Goal: Task Accomplishment & Management: Complete application form

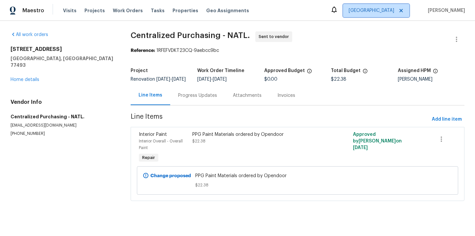
click at [391, 17] on span "[GEOGRAPHIC_DATA]" at bounding box center [376, 10] width 66 height 13
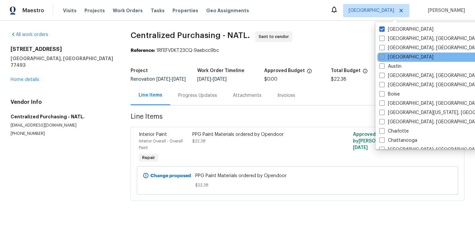
click at [391, 56] on label "[GEOGRAPHIC_DATA]" at bounding box center [406, 57] width 54 height 7
click at [384, 56] on input "[GEOGRAPHIC_DATA]" at bounding box center [381, 56] width 4 height 4
checkbox input "true"
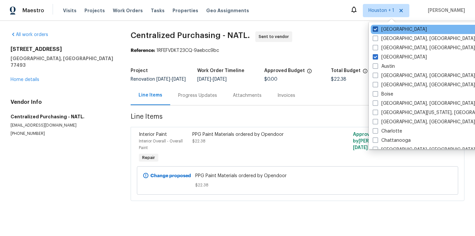
click at [382, 27] on label "[GEOGRAPHIC_DATA]" at bounding box center [400, 29] width 54 height 7
click at [377, 27] on input "[GEOGRAPHIC_DATA]" at bounding box center [375, 28] width 4 height 4
checkbox input "false"
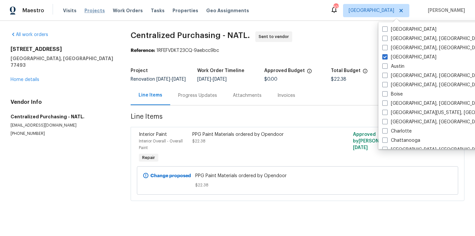
click at [92, 11] on span "Projects" at bounding box center [94, 10] width 20 height 7
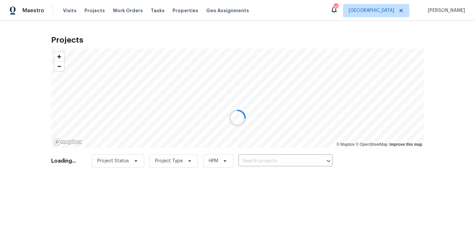
click at [265, 163] on div at bounding box center [237, 118] width 475 height 236
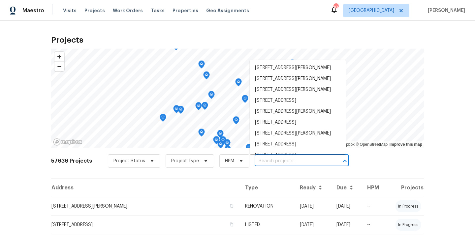
click at [265, 163] on input "text" at bounding box center [293, 161] width 76 height 10
paste input "[STREET_ADDRESS][PERSON_NAME][PERSON_NAME]"
type input "[STREET_ADDRESS][PERSON_NAME][PERSON_NAME]"
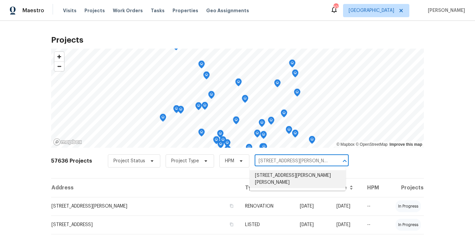
click at [276, 178] on li "[STREET_ADDRESS][PERSON_NAME][PERSON_NAME]" at bounding box center [298, 179] width 96 height 18
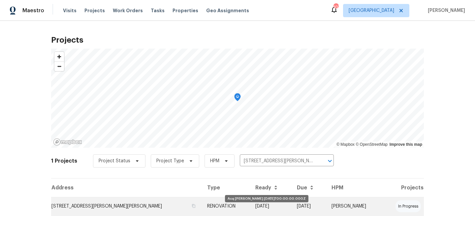
click at [266, 203] on td "[DATE]" at bounding box center [271, 206] width 42 height 18
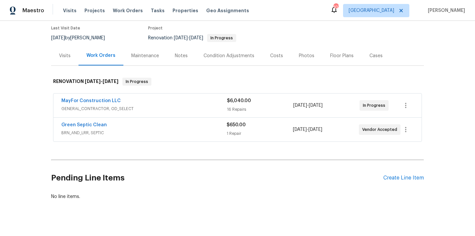
scroll to position [63, 0]
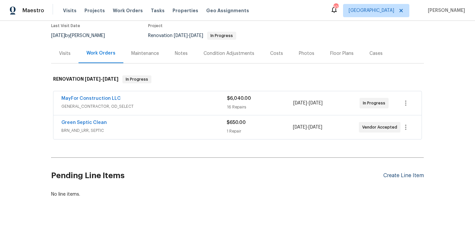
click at [401, 172] on div "Create Line Item" at bounding box center [403, 175] width 41 height 6
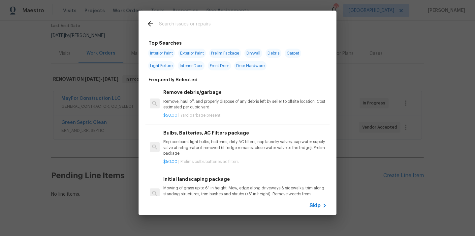
click at [255, 28] on input "text" at bounding box center [229, 25] width 140 height 10
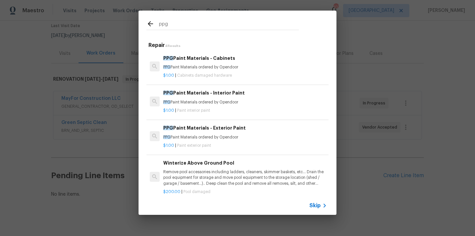
type input "ppg"
click at [199, 92] on h6 "PPG Paint Materials - Interior Paint" at bounding box center [245, 92] width 164 height 7
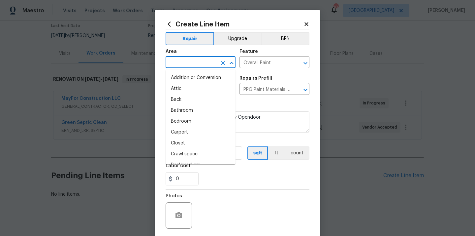
click at [210, 68] on input "text" at bounding box center [191, 63] width 51 height 10
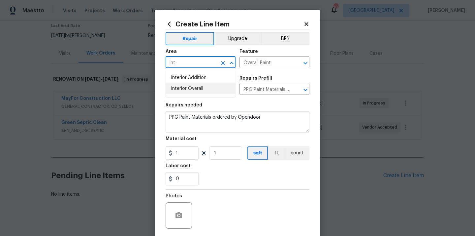
click at [198, 90] on li "Interior Overall" at bounding box center [201, 88] width 70 height 11
type input "Interior Overall"
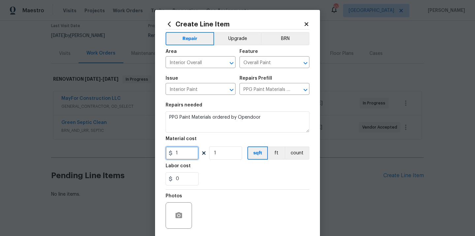
drag, startPoint x: 181, startPoint y: 154, endPoint x: 160, endPoint y: 154, distance: 21.1
click at [161, 154] on div "Create Line Item Repair Upgrade BRN Area Interior Overall ​ Feature Overall Pai…" at bounding box center [237, 142] width 165 height 264
paste input "699.9"
type input "699.91"
click at [236, 165] on div "Labor cost" at bounding box center [238, 167] width 144 height 9
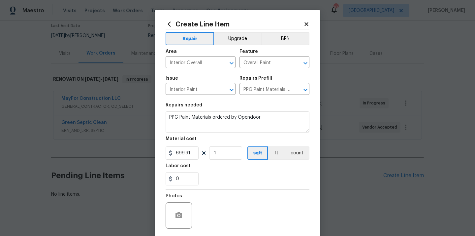
scroll to position [49, 0]
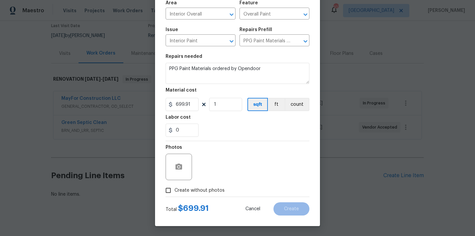
click at [206, 189] on span "Create without photos" at bounding box center [199, 190] width 50 height 7
click at [174, 189] on input "Create without photos" at bounding box center [168, 190] width 13 height 13
checkbox input "true"
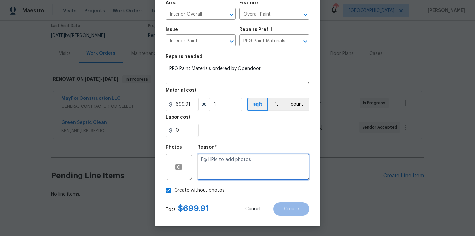
click at [220, 165] on textarea at bounding box center [253, 166] width 112 height 26
type textarea "N/A"
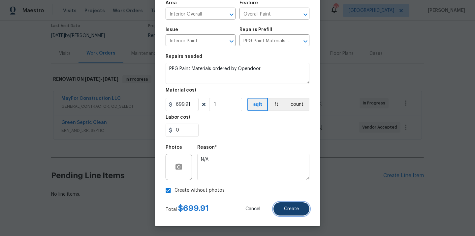
click at [293, 210] on span "Create" at bounding box center [291, 208] width 15 height 5
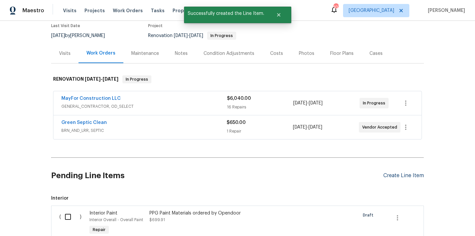
click at [393, 172] on div "Create Line Item" at bounding box center [403, 175] width 41 height 6
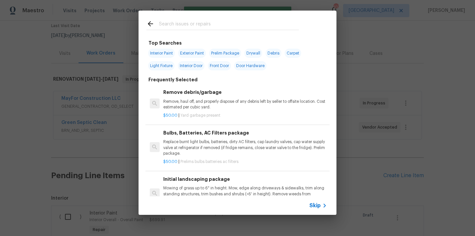
click at [240, 25] on input "text" at bounding box center [229, 25] width 140 height 10
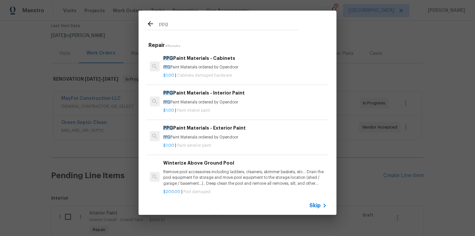
type input "ppg"
click at [223, 139] on p "PPG Paint Materials ordered by Opendoor" at bounding box center [245, 137] width 164 height 6
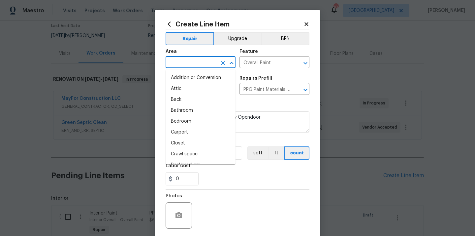
click at [198, 62] on input "text" at bounding box center [191, 63] width 51 height 10
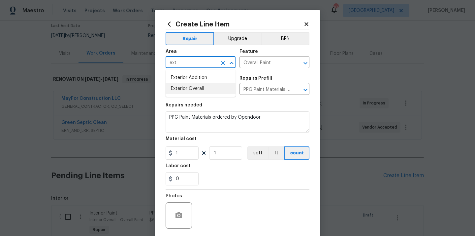
click at [194, 86] on li "Exterior Overall" at bounding box center [201, 88] width 70 height 11
type input "Exterior Overall"
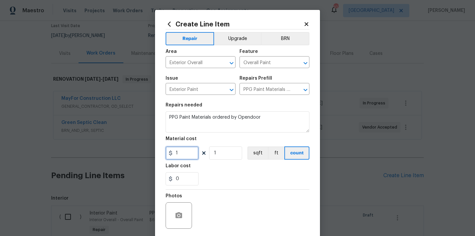
drag, startPoint x: 180, startPoint y: 152, endPoint x: 164, endPoint y: 152, distance: 16.2
click at [165, 152] on div "Create Line Item Repair Upgrade BRN Area Exterior Overall ​ Feature Overall Pai…" at bounding box center [237, 142] width 165 height 264
paste input "210.5"
type input "210.5"
click at [221, 173] on div "0" at bounding box center [238, 178] width 144 height 13
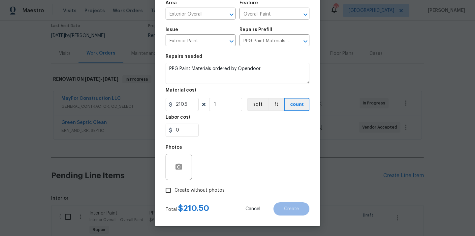
click at [209, 191] on span "Create without photos" at bounding box center [199, 190] width 50 height 7
click at [174, 191] on input "Create without photos" at bounding box center [168, 190] width 13 height 13
checkbox input "true"
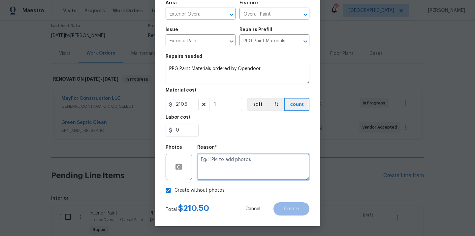
click at [216, 168] on textarea at bounding box center [253, 166] width 112 height 26
type textarea "N/A"
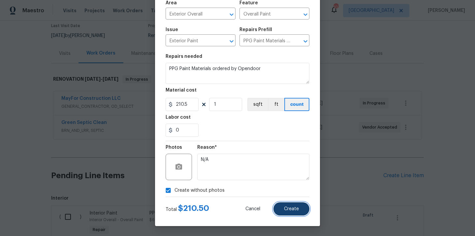
click at [284, 203] on button "Create" at bounding box center [291, 208] width 36 height 13
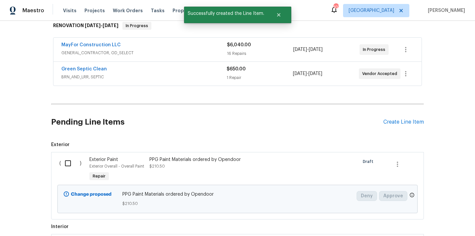
scroll to position [160, 0]
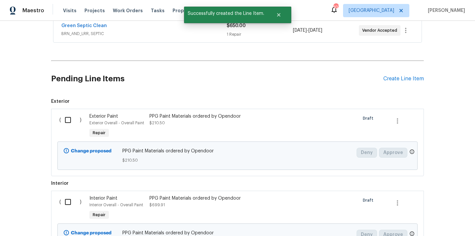
click at [72, 118] on input "checkbox" at bounding box center [70, 120] width 19 height 14
checkbox input "true"
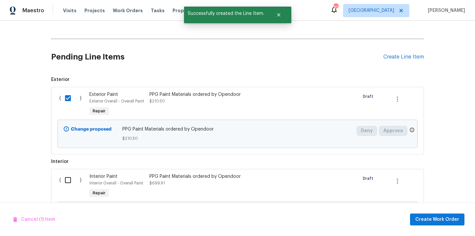
scroll to position [220, 0]
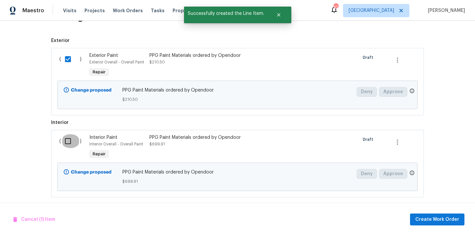
click at [73, 135] on input "checkbox" at bounding box center [70, 141] width 19 height 14
checkbox input "true"
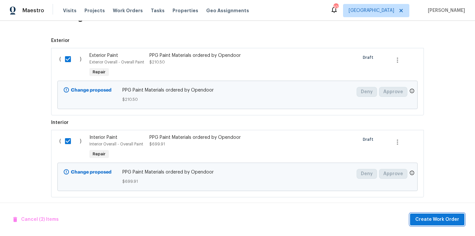
click at [446, 219] on span "Create Work Order" at bounding box center [437, 219] width 44 height 8
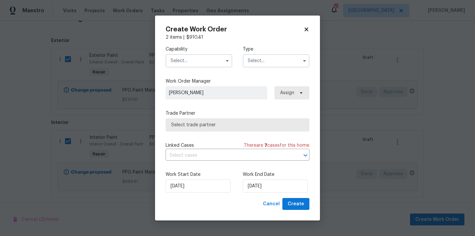
click at [209, 54] on input "text" at bounding box center [199, 60] width 67 height 13
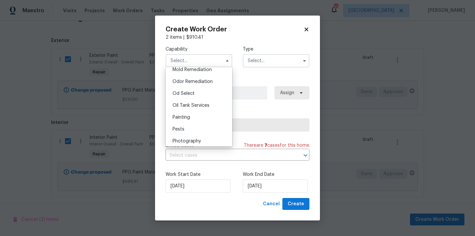
scroll to position [513, 0]
click at [209, 118] on div "Painting" at bounding box center [198, 116] width 63 height 12
type input "Painting"
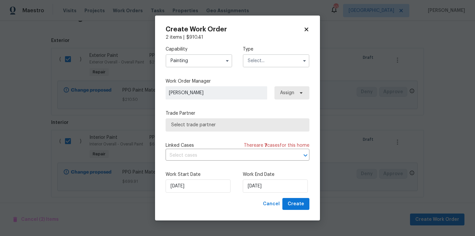
click at [279, 59] on input "text" at bounding box center [276, 60] width 67 height 13
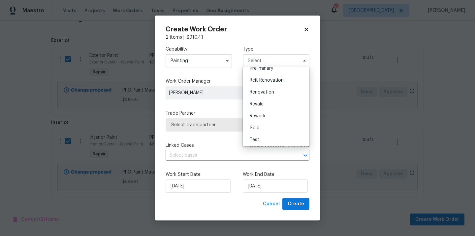
scroll to position [150, 0]
click at [268, 94] on div "Renovation" at bounding box center [275, 91] width 63 height 12
type input "Renovation"
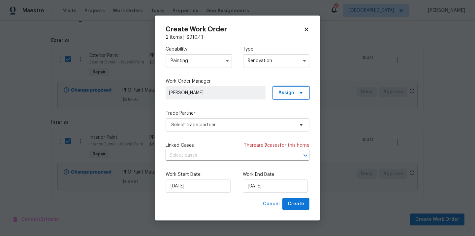
click at [288, 95] on span "Assign" at bounding box center [286, 92] width 16 height 7
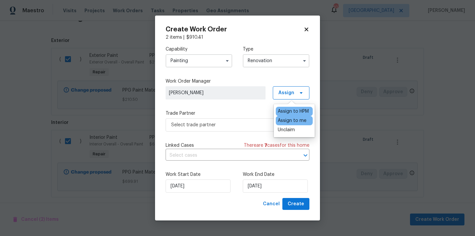
click at [294, 122] on div "Assign to me" at bounding box center [292, 120] width 29 height 7
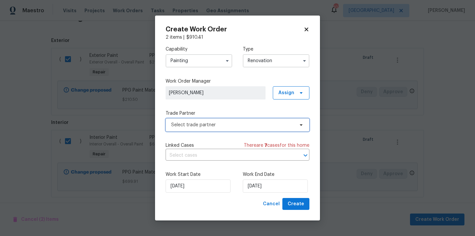
click at [236, 124] on span "Select trade partner" at bounding box center [232, 124] width 123 height 7
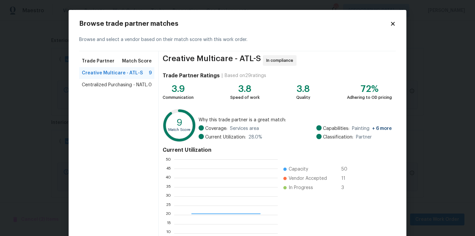
scroll to position [92, 104]
click at [139, 84] on span "Centralized Purchasing - NATL." at bounding box center [115, 84] width 66 height 7
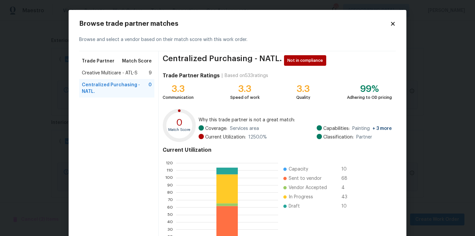
scroll to position [55, 0]
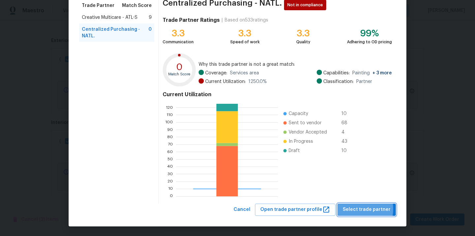
click at [354, 208] on span "Select trade partner" at bounding box center [367, 209] width 48 height 8
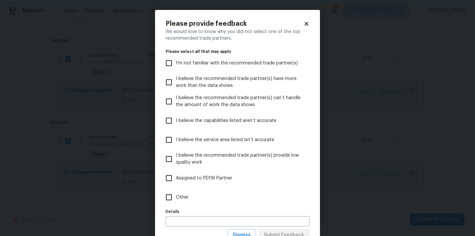
scroll to position [0, 0]
click at [289, 199] on label "Other" at bounding box center [233, 196] width 142 height 19
click at [176, 199] on input "Other" at bounding box center [169, 197] width 14 height 14
checkbox input "true"
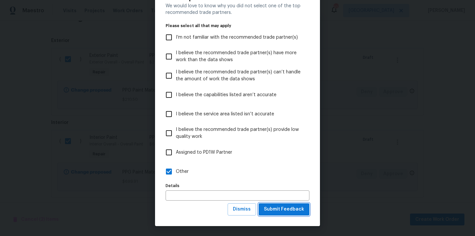
click at [290, 205] on span "Submit Feedback" at bounding box center [284, 209] width 40 height 8
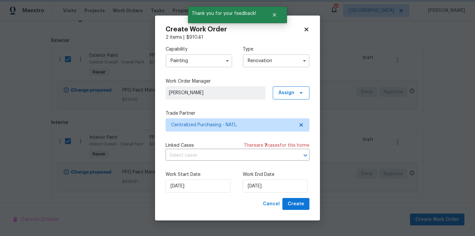
scroll to position [0, 0]
click at [290, 205] on span "Create" at bounding box center [296, 204] width 16 height 8
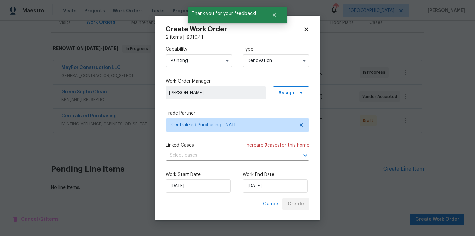
scroll to position [87, 0]
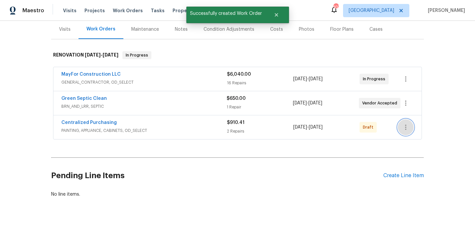
click at [402, 123] on icon "button" at bounding box center [406, 127] width 8 height 8
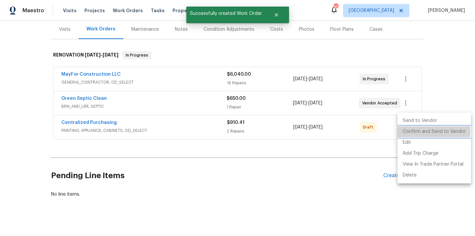
click at [407, 131] on li "Confirm and Send to Vendor" at bounding box center [434, 131] width 74 height 11
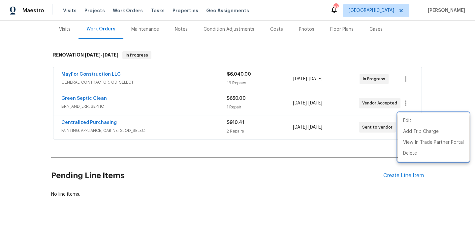
click at [165, 117] on div at bounding box center [237, 118] width 475 height 236
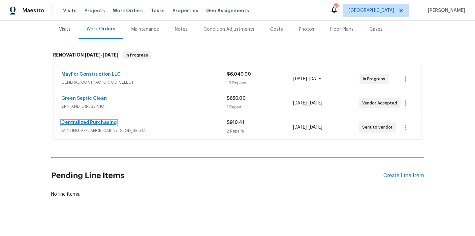
click at [96, 120] on link "Centralized Purchasing" at bounding box center [88, 122] width 55 height 5
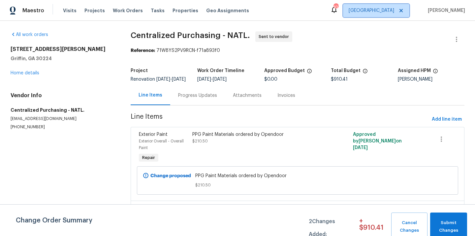
click at [394, 12] on span "[GEOGRAPHIC_DATA]" at bounding box center [372, 10] width 46 height 7
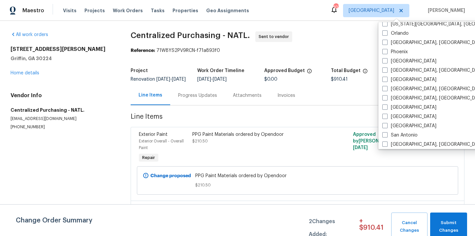
scroll to position [442, 0]
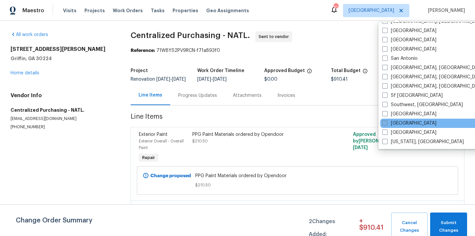
click at [398, 125] on label "[GEOGRAPHIC_DATA]" at bounding box center [409, 123] width 54 height 7
click at [387, 124] on input "[GEOGRAPHIC_DATA]" at bounding box center [384, 122] width 4 height 4
checkbox input "true"
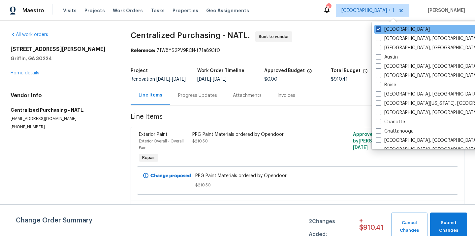
click at [392, 31] on label "[GEOGRAPHIC_DATA]" at bounding box center [403, 29] width 54 height 7
click at [380, 30] on input "[GEOGRAPHIC_DATA]" at bounding box center [378, 28] width 4 height 4
checkbox input "false"
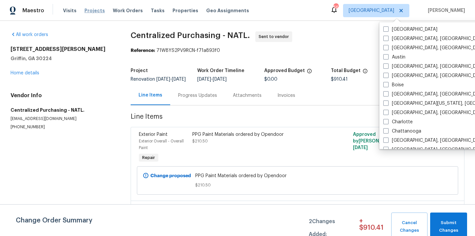
click at [91, 8] on span "Projects" at bounding box center [94, 10] width 20 height 7
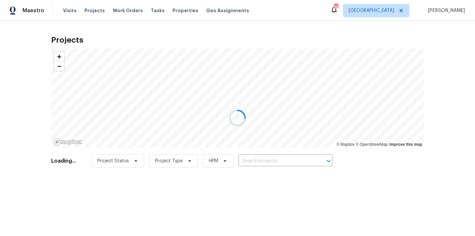
click at [272, 159] on div at bounding box center [237, 118] width 475 height 236
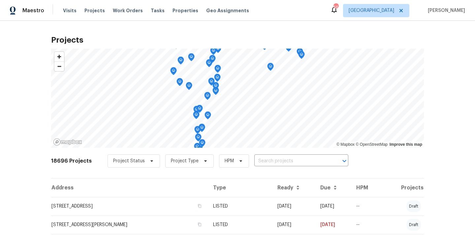
click at [272, 159] on input "text" at bounding box center [292, 161] width 76 height 10
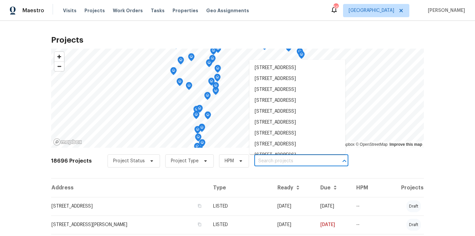
paste input "[STREET_ADDRESS][PERSON_NAME]"
type input "[STREET_ADDRESS][PERSON_NAME]"
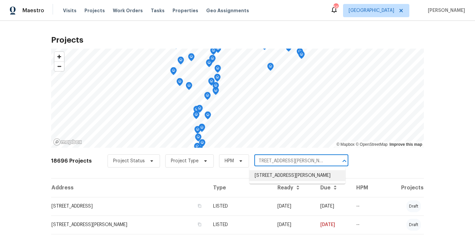
click at [274, 181] on ul "[STREET_ADDRESS][PERSON_NAME]" at bounding box center [297, 175] width 96 height 16
click at [273, 177] on li "[STREET_ADDRESS][PERSON_NAME]" at bounding box center [297, 175] width 96 height 11
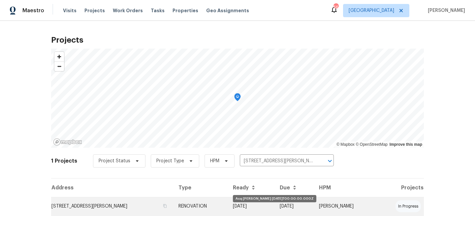
click at [272, 201] on td "[DATE]" at bounding box center [251, 206] width 47 height 18
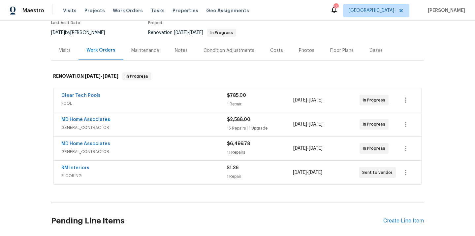
scroll to position [111, 0]
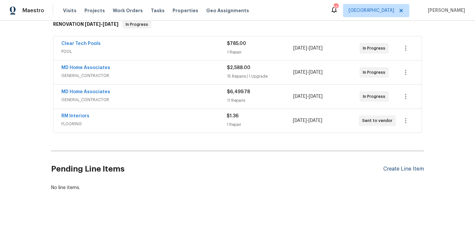
click at [400, 168] on div "Create Line Item" at bounding box center [403, 169] width 41 height 6
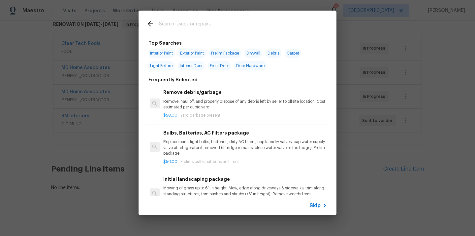
click at [249, 26] on input "text" at bounding box center [229, 25] width 140 height 10
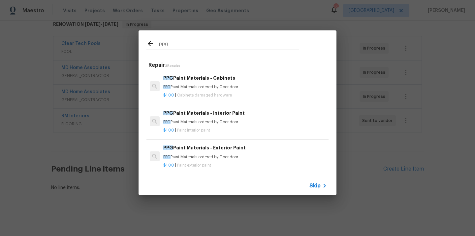
type input "ppg"
click at [214, 84] on p "PPG Paint Materials ordered by Opendoor" at bounding box center [245, 87] width 164 height 6
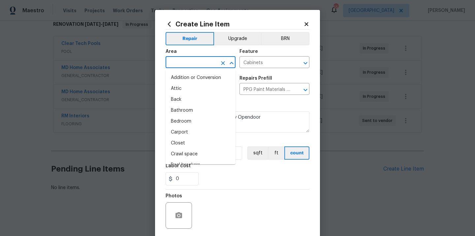
click at [197, 64] on input "text" at bounding box center [191, 63] width 51 height 10
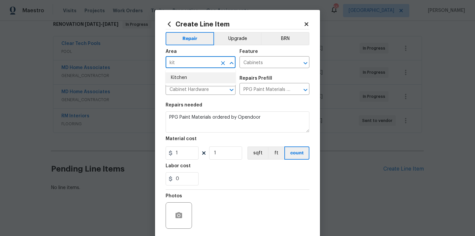
click at [200, 79] on li "Kitchen" at bounding box center [201, 77] width 70 height 11
type input "Kitchen"
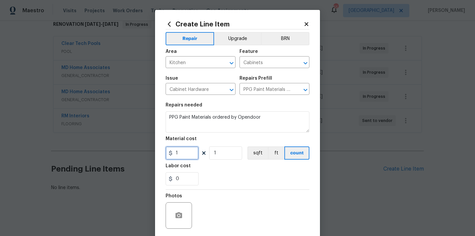
drag, startPoint x: 185, startPoint y: 156, endPoint x: 163, endPoint y: 156, distance: 22.1
click at [163, 156] on div "Create Line Item Repair Upgrade BRN Area Kitchen ​ Feature Cabinets ​ Issue Cab…" at bounding box center [237, 142] width 165 height 264
paste input "226.79"
type input "226.79"
click at [212, 175] on div "0" at bounding box center [238, 178] width 144 height 13
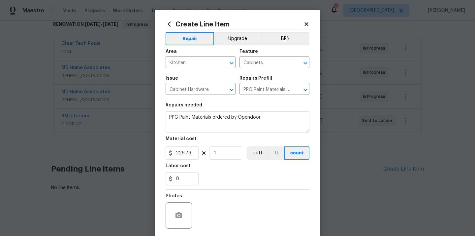
scroll to position [49, 0]
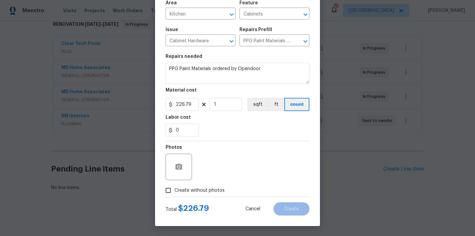
click at [207, 188] on span "Create without photos" at bounding box center [199, 190] width 50 height 7
click at [174, 188] on input "Create without photos" at bounding box center [168, 190] width 13 height 13
checkbox input "true"
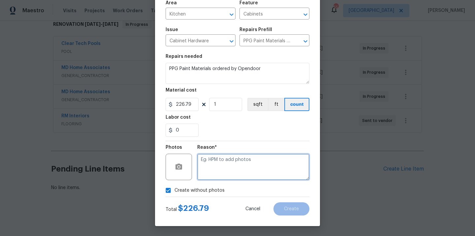
click at [226, 163] on textarea at bounding box center [253, 166] width 112 height 26
type textarea "N/A"
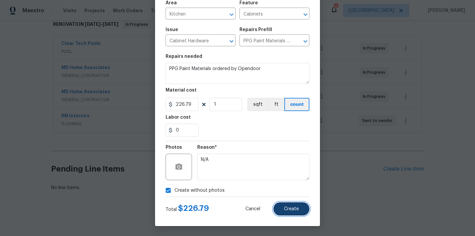
click at [286, 212] on button "Create" at bounding box center [291, 208] width 36 height 13
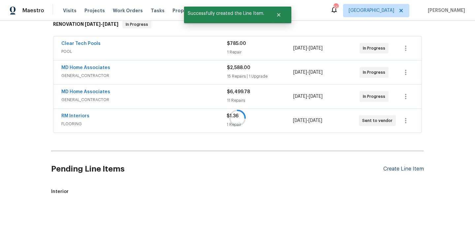
click at [394, 166] on div "Create Line Item" at bounding box center [403, 169] width 41 height 6
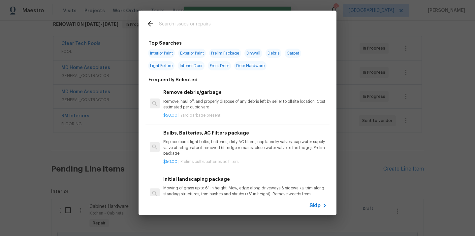
click at [239, 28] on input "text" at bounding box center [229, 25] width 140 height 10
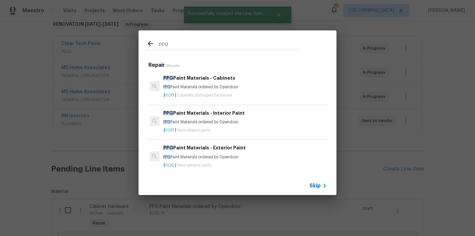
type input "ppg"
click at [207, 119] on p "PPG Paint Materials ordered by Opendoor" at bounding box center [245, 122] width 164 height 6
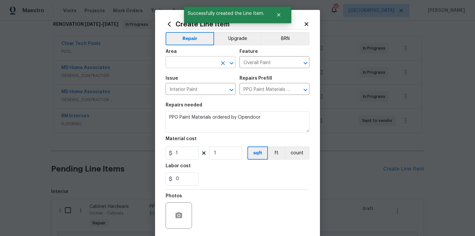
click at [197, 58] on input "text" at bounding box center [191, 63] width 51 height 10
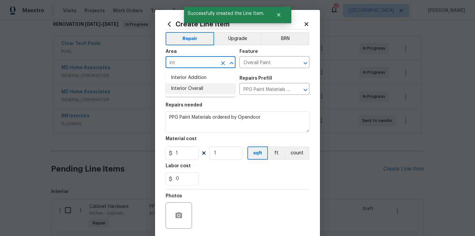
click at [185, 86] on li "Interior Overall" at bounding box center [201, 88] width 70 height 11
type input "Interior Overall"
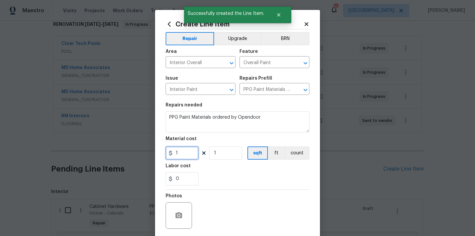
drag, startPoint x: 178, startPoint y: 154, endPoint x: 156, endPoint y: 154, distance: 22.1
click at [157, 154] on div "Create Line Item Repair Upgrade BRN Area Interior Overall ​ Feature Overall Pai…" at bounding box center [237, 142] width 165 height 264
paste input "562.29"
type input "562.29"
click at [229, 176] on div "0" at bounding box center [238, 178] width 144 height 13
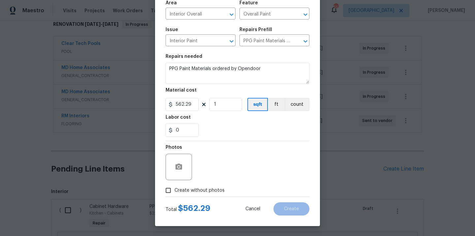
click at [213, 189] on span "Create without photos" at bounding box center [199, 190] width 50 height 7
click at [174, 189] on input "Create without photos" at bounding box center [168, 190] width 13 height 13
checkbox input "true"
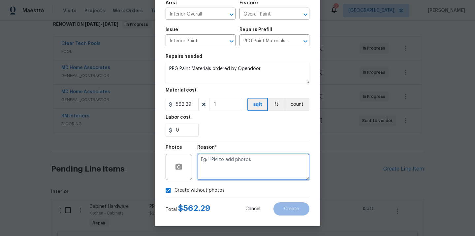
click at [232, 160] on textarea at bounding box center [253, 166] width 112 height 26
type textarea "N/A"
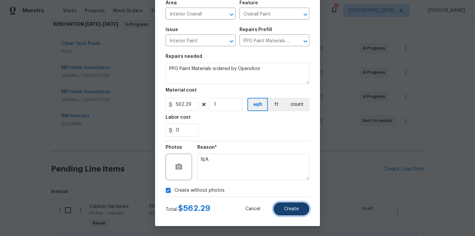
click at [297, 207] on span "Create" at bounding box center [291, 208] width 15 height 5
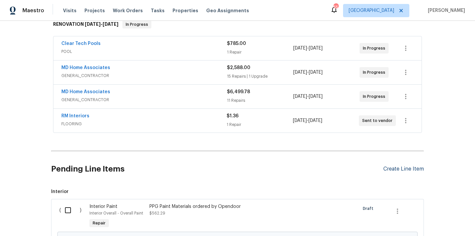
click at [390, 170] on div "Create Line Item" at bounding box center [403, 169] width 41 height 6
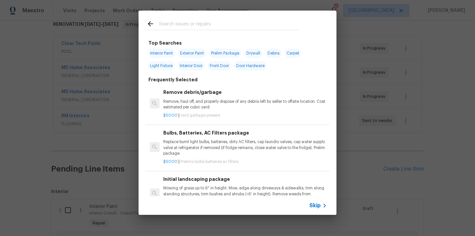
click at [265, 29] on input "text" at bounding box center [229, 25] width 140 height 10
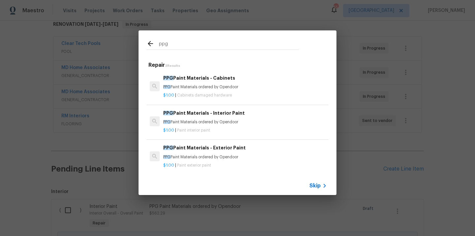
type input "ppg"
click at [218, 152] on div "PPG Paint Materials - Exterior Paint PPG Paint Materials ordered by Opendoor" at bounding box center [245, 152] width 164 height 16
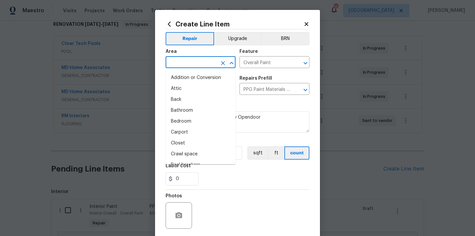
click at [210, 61] on input "text" at bounding box center [191, 63] width 51 height 10
paste input "99.87"
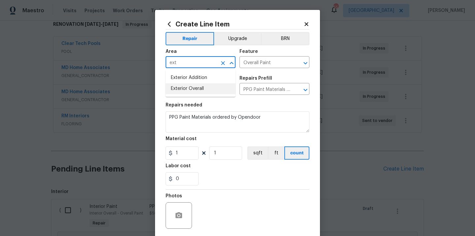
click at [209, 90] on li "Exterior Overall" at bounding box center [201, 88] width 70 height 11
type input "Exterior Overall"
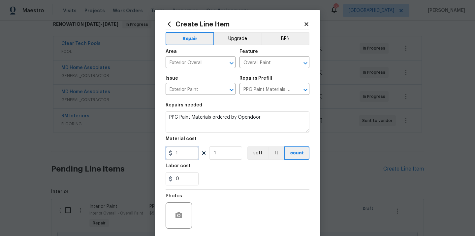
drag, startPoint x: 173, startPoint y: 151, endPoint x: 156, endPoint y: 148, distance: 16.4
click at [157, 149] on div "Create Line Item Repair Upgrade BRN Area Exterior Overall ​ Feature Overall Pai…" at bounding box center [237, 142] width 165 height 264
paste input "99.87"
type input "99.87"
click at [214, 175] on div "0" at bounding box center [238, 178] width 144 height 13
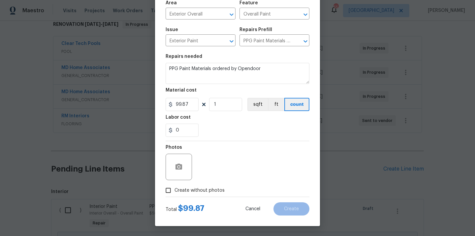
click at [207, 188] on span "Create without photos" at bounding box center [199, 190] width 50 height 7
click at [174, 188] on input "Create without photos" at bounding box center [168, 190] width 13 height 13
checkbox input "true"
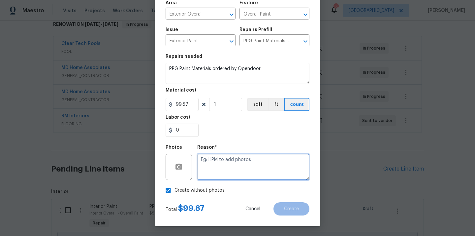
click at [216, 168] on textarea at bounding box center [253, 166] width 112 height 26
type textarea "N/A"
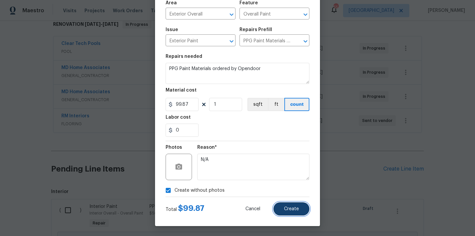
click at [289, 207] on span "Create" at bounding box center [291, 208] width 15 height 5
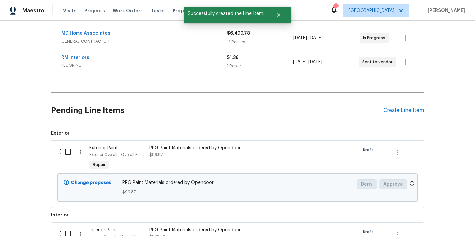
scroll to position [208, 0]
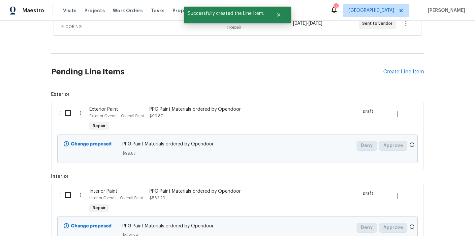
click at [68, 104] on div "( )" at bounding box center [72, 119] width 30 height 30
click at [68, 115] on input "checkbox" at bounding box center [70, 113] width 19 height 14
checkbox input "true"
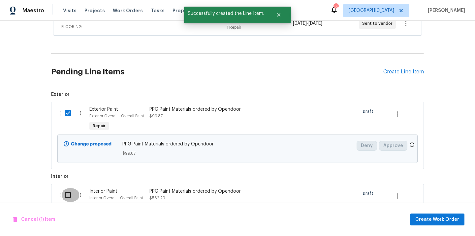
click at [67, 198] on input "checkbox" at bounding box center [70, 195] width 19 height 14
checkbox input "true"
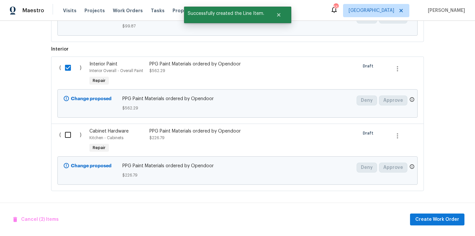
click at [73, 136] on input "checkbox" at bounding box center [70, 135] width 19 height 14
checkbox input "true"
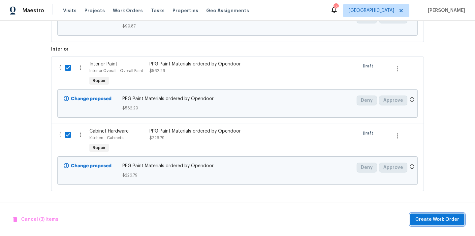
click at [435, 213] on button "Create Work Order" at bounding box center [437, 219] width 54 height 12
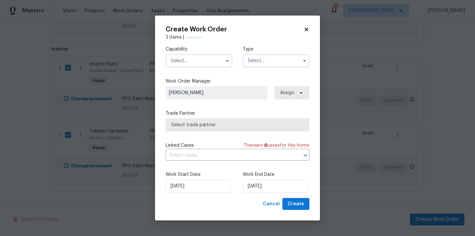
checkbox input "false"
click at [209, 59] on input "text" at bounding box center [199, 60] width 67 height 13
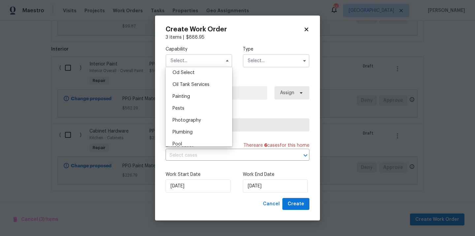
scroll to position [534, 0]
click at [204, 95] on div "Painting" at bounding box center [198, 95] width 63 height 12
type input "Painting"
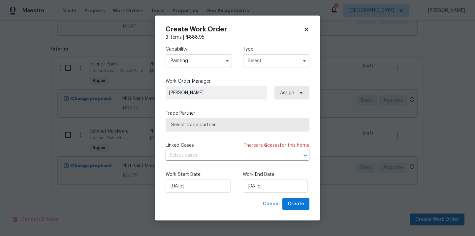
click at [277, 64] on input "text" at bounding box center [276, 60] width 67 height 13
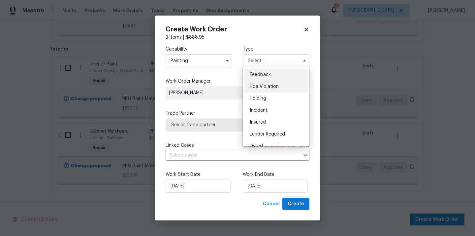
scroll to position [150, 0]
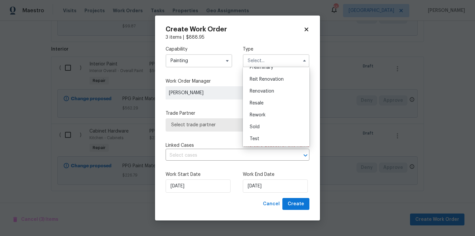
click at [276, 91] on div "Renovation" at bounding box center [275, 91] width 63 height 12
type input "Renovation"
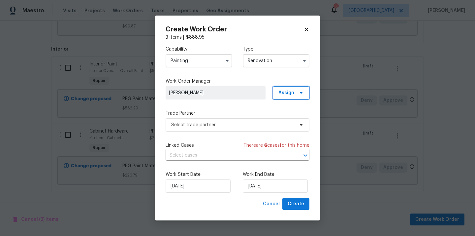
click at [294, 92] on span "Assign" at bounding box center [286, 92] width 16 height 7
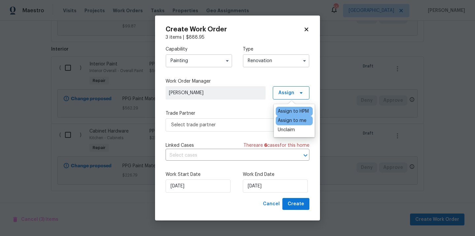
click at [291, 120] on div "Assign to me" at bounding box center [292, 120] width 29 height 7
click at [227, 119] on span "Select trade partner" at bounding box center [238, 124] width 144 height 13
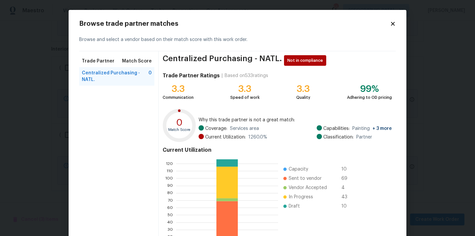
scroll to position [55, 0]
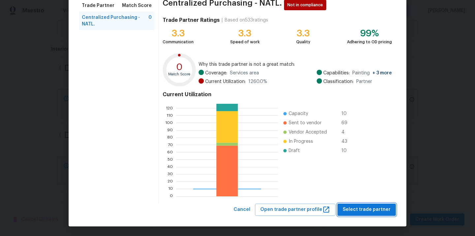
click at [358, 212] on span "Select trade partner" at bounding box center [367, 209] width 48 height 8
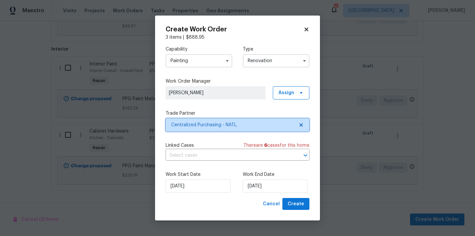
scroll to position [0, 0]
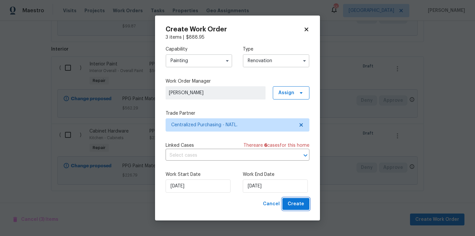
click at [292, 200] on span "Create" at bounding box center [296, 204] width 16 height 8
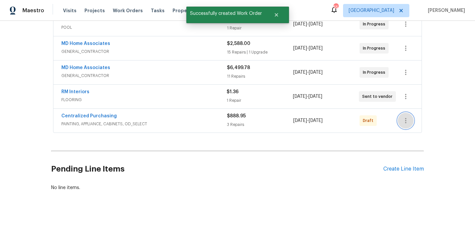
click at [407, 120] on icon "button" at bounding box center [406, 120] width 8 height 8
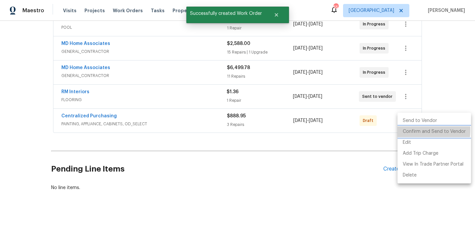
click at [408, 130] on li "Confirm and Send to Vendor" at bounding box center [434, 131] width 74 height 11
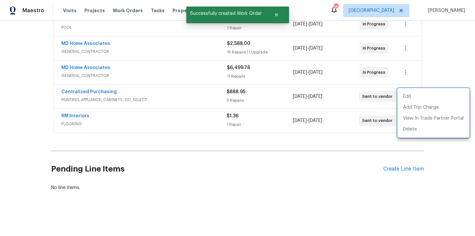
click at [116, 95] on div at bounding box center [237, 118] width 475 height 236
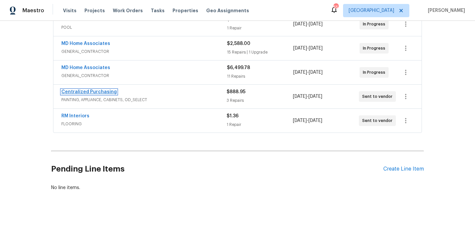
click at [101, 92] on link "Centralized Purchasing" at bounding box center [88, 91] width 55 height 5
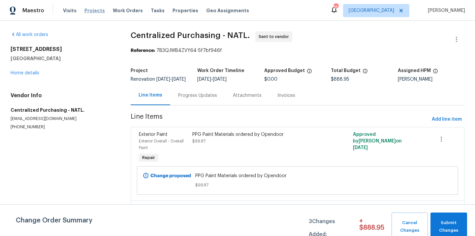
click at [86, 10] on span "Projects" at bounding box center [94, 10] width 20 height 7
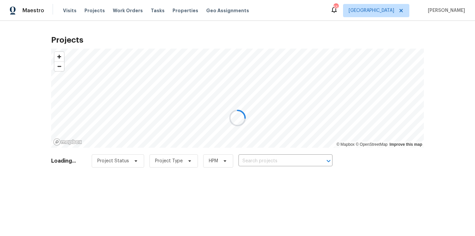
click at [384, 12] on div at bounding box center [237, 118] width 475 height 236
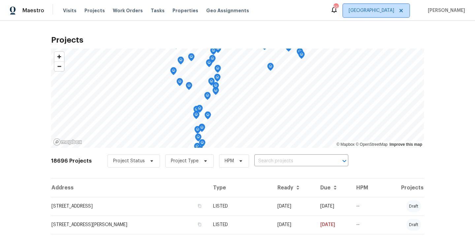
click at [388, 11] on span "[GEOGRAPHIC_DATA]" at bounding box center [372, 10] width 46 height 7
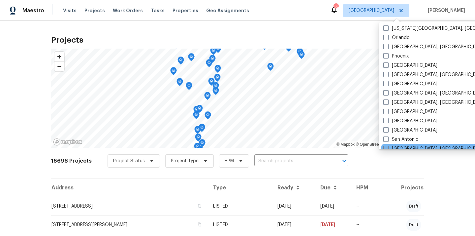
scroll to position [360, 0]
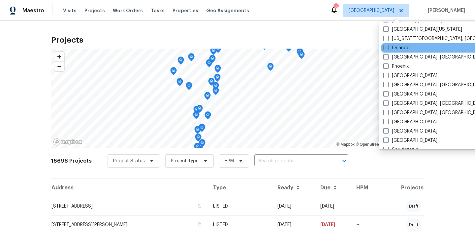
click at [396, 49] on label "Orlando" at bounding box center [396, 48] width 26 height 7
click at [388, 49] on input "Orlando" at bounding box center [385, 47] width 4 height 4
checkbox input "true"
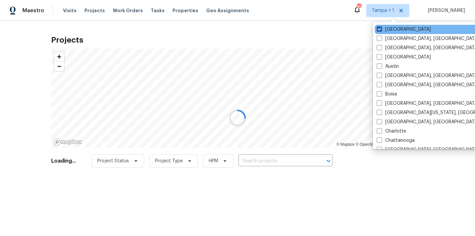
click at [388, 30] on label "[GEOGRAPHIC_DATA]" at bounding box center [404, 29] width 54 height 7
click at [381, 30] on input "[GEOGRAPHIC_DATA]" at bounding box center [379, 28] width 4 height 4
checkbox input "false"
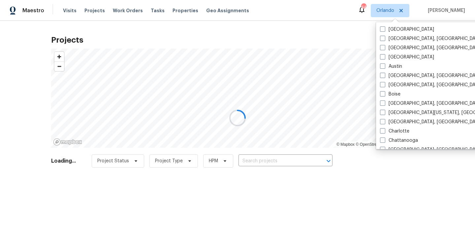
click at [300, 162] on div at bounding box center [237, 118] width 475 height 236
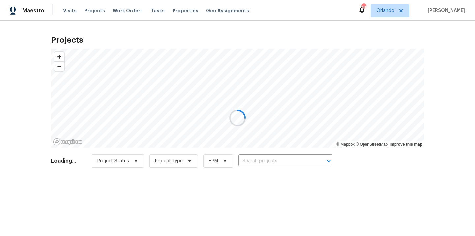
click at [300, 162] on div at bounding box center [237, 118] width 475 height 236
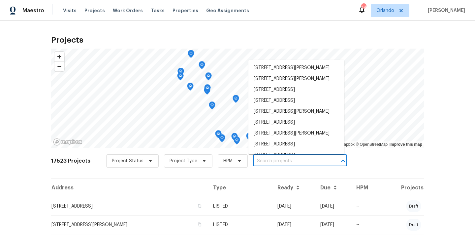
click at [300, 162] on input "text" at bounding box center [291, 161] width 76 height 10
paste input "[STREET_ADDRESS]"
type input "[STREET_ADDRESS]"
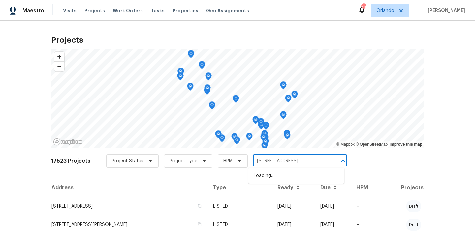
scroll to position [0, 15]
click at [269, 181] on li "[STREET_ADDRESS]" at bounding box center [296, 175] width 96 height 11
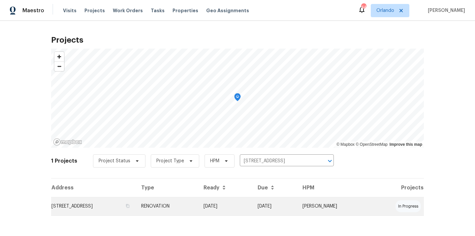
click at [136, 201] on td "[STREET_ADDRESS]" at bounding box center [93, 206] width 85 height 18
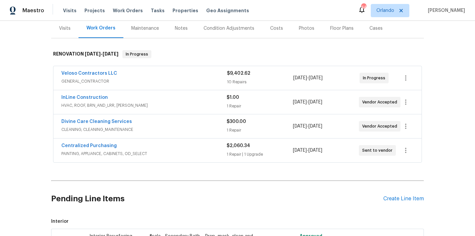
scroll to position [162, 0]
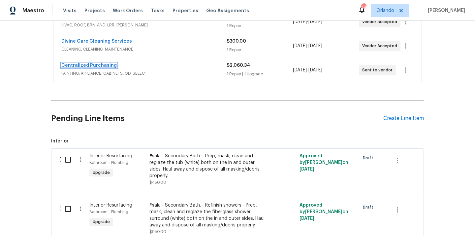
click at [103, 67] on link "Centralized Purchasing" at bounding box center [88, 65] width 55 height 5
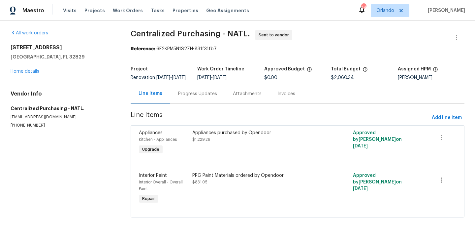
scroll to position [7, 0]
click at [441, 117] on span "Add line item" at bounding box center [447, 117] width 30 height 8
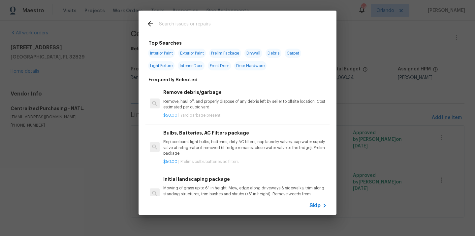
click at [230, 28] on input "text" at bounding box center [229, 25] width 140 height 10
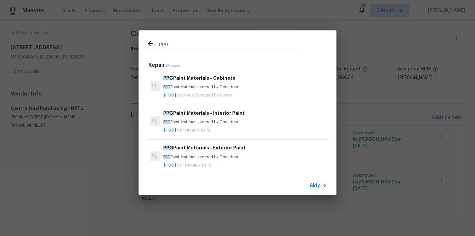
type input "ppg"
click at [206, 157] on p "PPG Paint Materials ordered by Opendoor" at bounding box center [245, 157] width 164 height 6
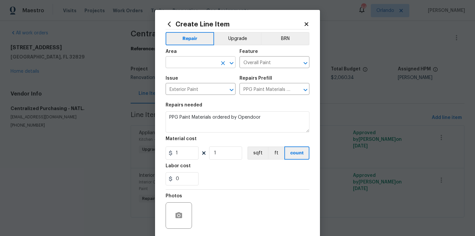
click at [183, 64] on input "text" at bounding box center [191, 63] width 51 height 10
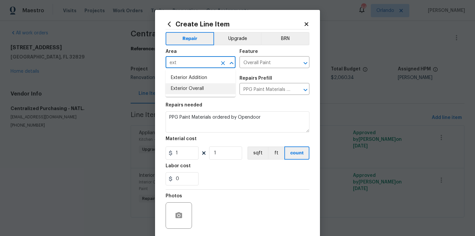
click at [182, 92] on li "Exterior Overall" at bounding box center [201, 88] width 70 height 11
type input "Exterior Overall"
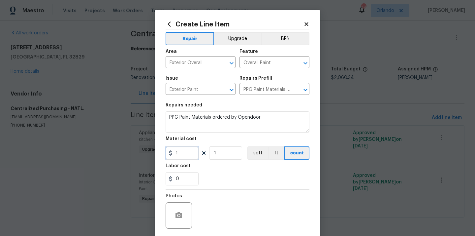
drag, startPoint x: 181, startPoint y: 151, endPoint x: 154, endPoint y: 153, distance: 27.7
click at [154, 153] on div "Create Line Item Repair Upgrade BRN Area Exterior Overall ​ Feature Overall Pai…" at bounding box center [237, 118] width 475 height 236
paste input "594.36"
type input "594.36"
click at [206, 174] on div "0" at bounding box center [238, 178] width 144 height 13
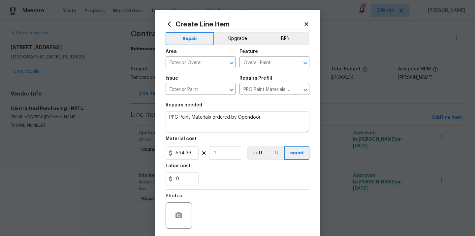
scroll to position [49, 0]
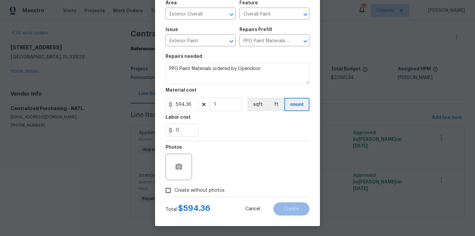
click at [204, 191] on span "Create without photos" at bounding box center [199, 190] width 50 height 7
click at [174, 191] on input "Create without photos" at bounding box center [168, 190] width 13 height 13
checkbox input "true"
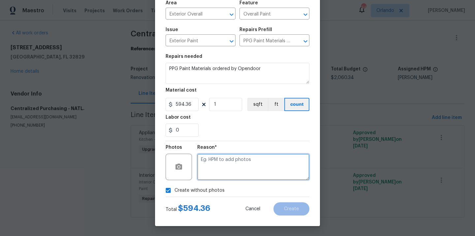
click at [228, 161] on textarea at bounding box center [253, 166] width 112 height 26
type textarea "N/A"
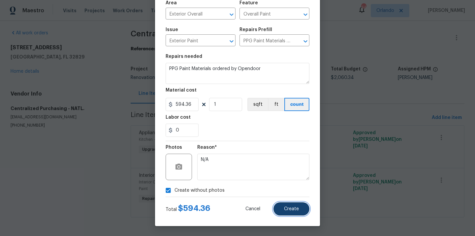
click at [287, 208] on span "Create" at bounding box center [291, 208] width 15 height 5
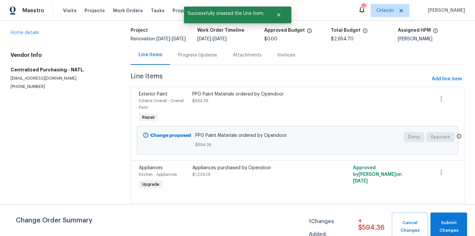
scroll to position [80, 0]
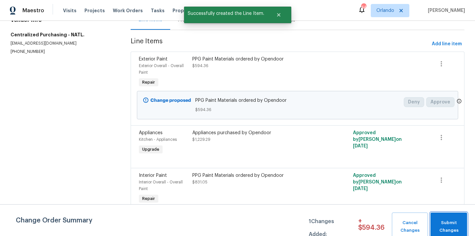
click at [445, 222] on span "Submit Changes" at bounding box center [449, 226] width 30 height 15
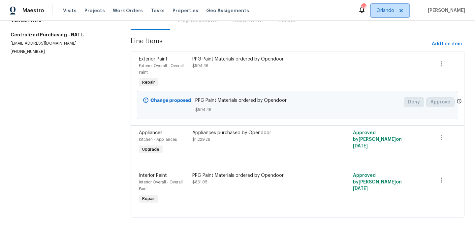
click at [388, 9] on span "Orlando" at bounding box center [385, 10] width 18 height 7
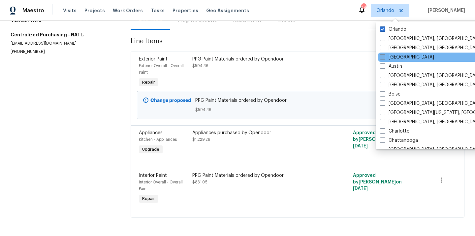
click at [390, 60] on label "[GEOGRAPHIC_DATA]" at bounding box center [407, 57] width 54 height 7
click at [384, 58] on input "[GEOGRAPHIC_DATA]" at bounding box center [382, 56] width 4 height 4
checkbox input "true"
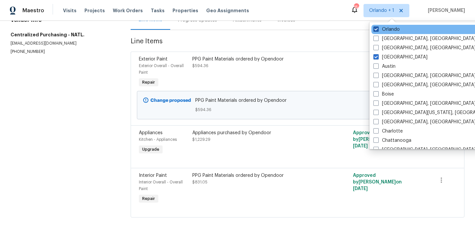
click at [385, 31] on label "Orlando" at bounding box center [386, 29] width 26 height 7
click at [378, 30] on input "Orlando" at bounding box center [375, 28] width 4 height 4
checkbox input "false"
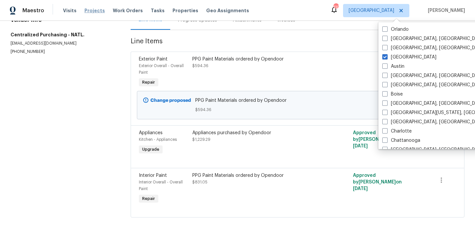
click at [86, 10] on span "Projects" at bounding box center [94, 10] width 20 height 7
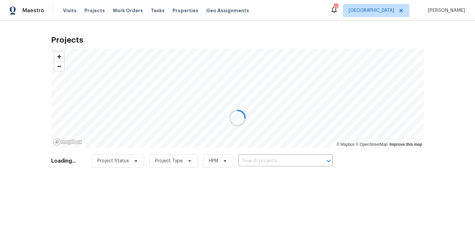
click at [272, 161] on div at bounding box center [237, 118] width 475 height 236
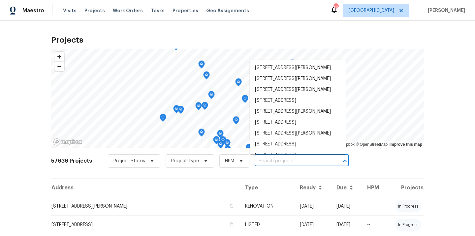
click at [272, 161] on input "text" at bounding box center [293, 161] width 76 height 10
paste input "[STREET_ADDRESS][PERSON_NAME]"
type input "[STREET_ADDRESS][PERSON_NAME]"
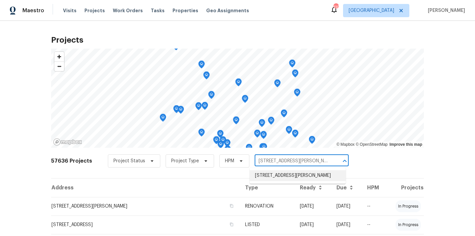
click at [275, 175] on li "[STREET_ADDRESS][PERSON_NAME]" at bounding box center [298, 175] width 96 height 11
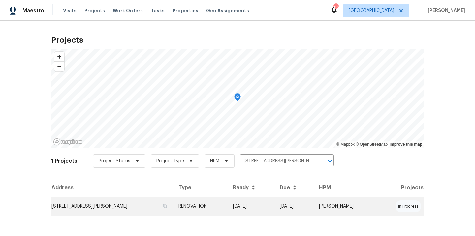
click at [210, 203] on td "RENOVATION" at bounding box center [200, 206] width 54 height 18
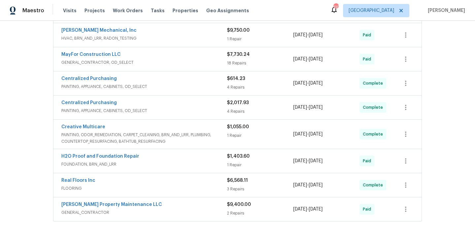
scroll to position [272, 0]
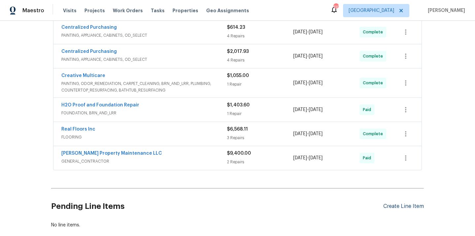
click at [400, 207] on div "Create Line Item" at bounding box center [403, 206] width 41 height 6
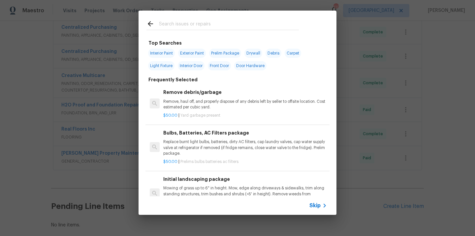
click at [251, 25] on input "text" at bounding box center [229, 25] width 140 height 10
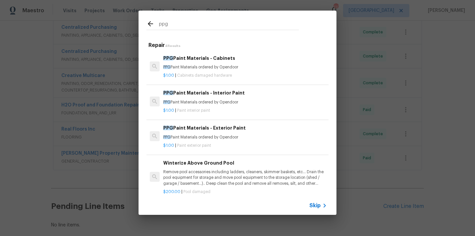
type input "ppg"
click at [215, 127] on h6 "PPG Paint Materials - Exterior Paint" at bounding box center [245, 127] width 164 height 7
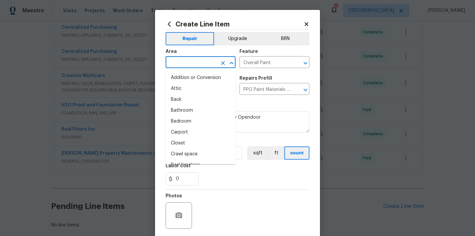
click at [199, 66] on input "text" at bounding box center [191, 63] width 51 height 10
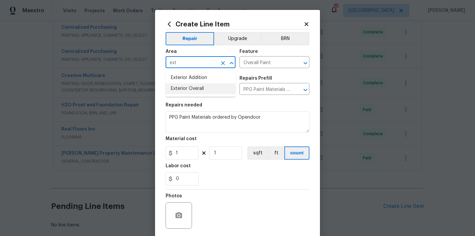
click at [193, 84] on li "Exterior Overall" at bounding box center [201, 88] width 70 height 11
type input "Exterior Overall"
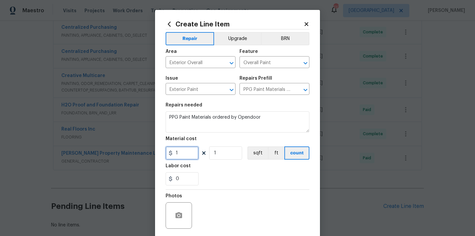
drag, startPoint x: 182, startPoint y: 154, endPoint x: 160, endPoint y: 154, distance: 22.1
click at [162, 154] on div "Create Line Item Repair Upgrade BRN Area Exterior Overall ​ Feature Overall Pai…" at bounding box center [237, 142] width 165 height 264
paste input "397.59"
type input "397.59"
click at [202, 169] on div "Labor cost" at bounding box center [238, 167] width 144 height 9
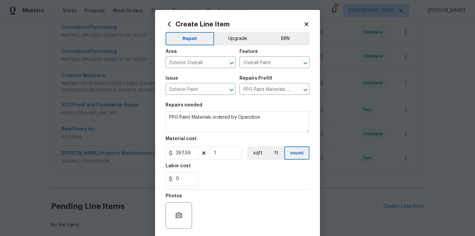
scroll to position [49, 0]
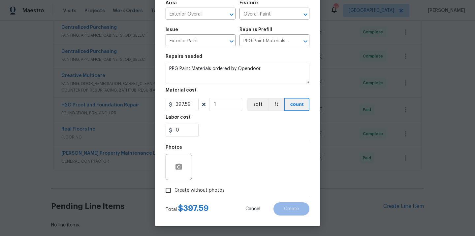
click at [199, 189] on span "Create without photos" at bounding box center [199, 190] width 50 height 7
click at [174, 189] on input "Create without photos" at bounding box center [168, 190] width 13 height 13
checkbox input "true"
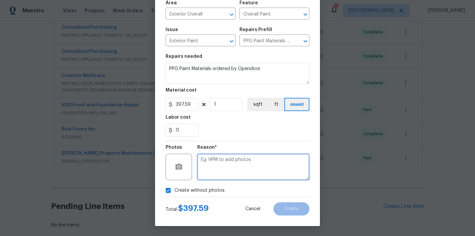
click at [215, 165] on textarea at bounding box center [253, 166] width 112 height 26
type textarea "N/A"
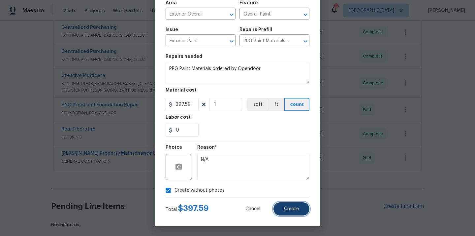
click at [283, 207] on button "Create" at bounding box center [291, 208] width 36 height 13
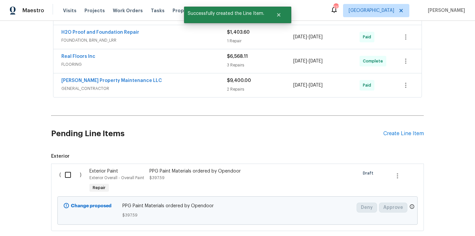
scroll to position [384, 0]
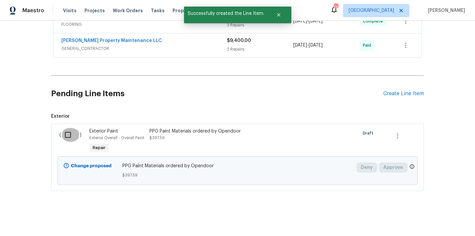
click at [71, 138] on input "checkbox" at bounding box center [70, 135] width 19 height 14
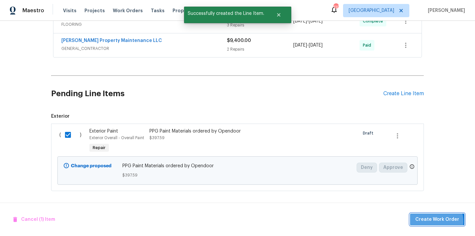
click at [434, 221] on span "Create Work Order" at bounding box center [437, 219] width 44 height 8
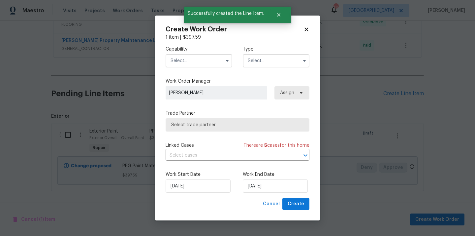
checkbox input "false"
click at [212, 56] on input "text" at bounding box center [199, 60] width 67 height 13
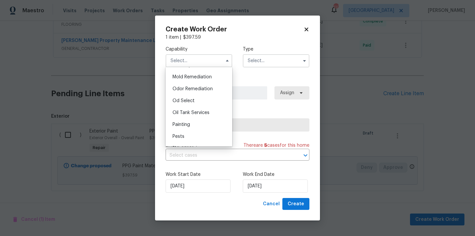
scroll to position [511, 0]
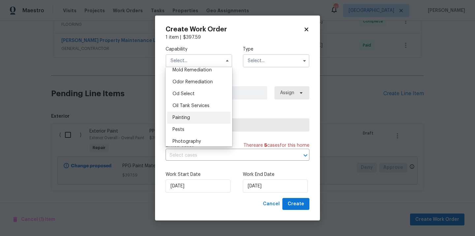
click at [198, 118] on div "Painting" at bounding box center [198, 117] width 63 height 12
type input "Painting"
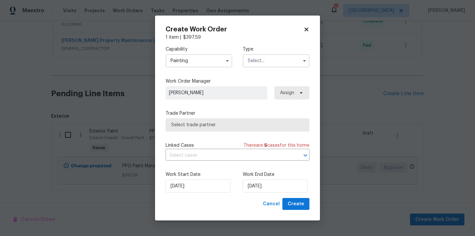
click at [266, 56] on input "text" at bounding box center [276, 60] width 67 height 13
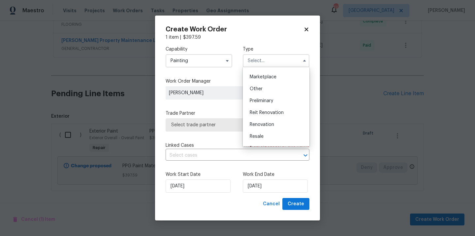
scroll to position [150, 0]
click at [266, 90] on span "Renovation" at bounding box center [262, 91] width 24 height 5
type input "Renovation"
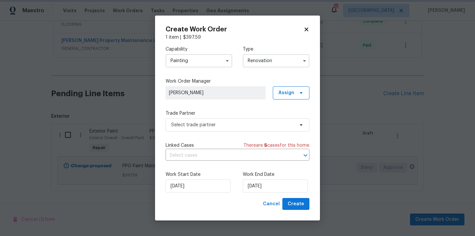
scroll to position [0, 0]
click at [290, 89] on span "Assign" at bounding box center [286, 92] width 16 height 7
click at [289, 120] on div "Assign to me" at bounding box center [292, 120] width 29 height 7
click at [225, 124] on span "Select trade partner" at bounding box center [232, 124] width 123 height 7
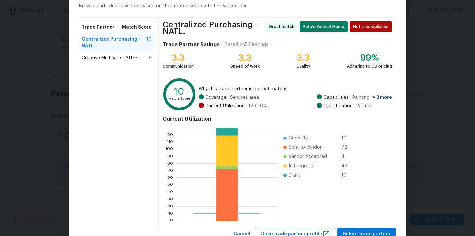
scroll to position [58, 0]
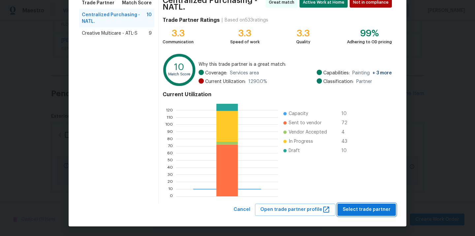
click at [359, 206] on span "Select trade partner" at bounding box center [367, 209] width 48 height 8
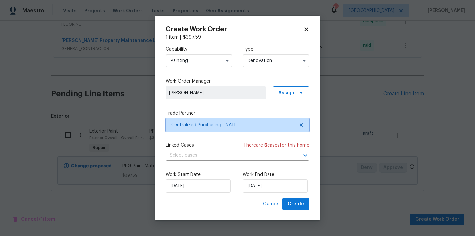
scroll to position [0, 0]
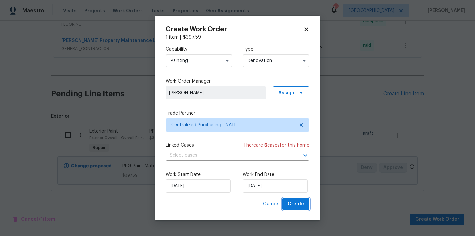
click at [302, 198] on button "Create" at bounding box center [295, 204] width 27 height 12
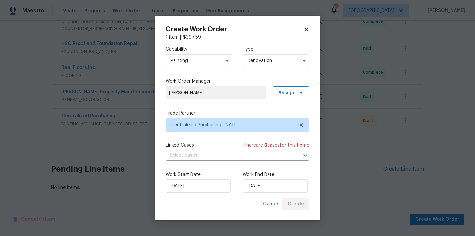
scroll to position [333, 0]
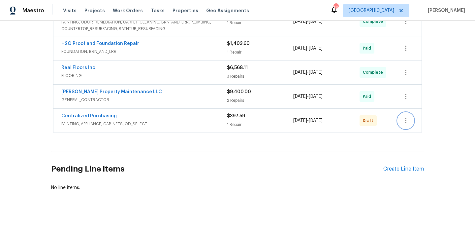
click at [407, 114] on button "button" at bounding box center [406, 120] width 16 height 16
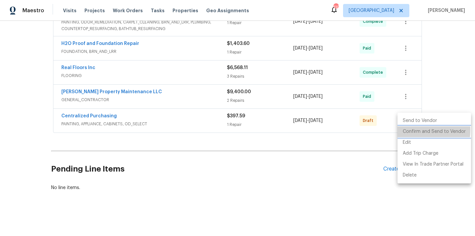
click at [408, 130] on li "Confirm and Send to Vendor" at bounding box center [434, 131] width 74 height 11
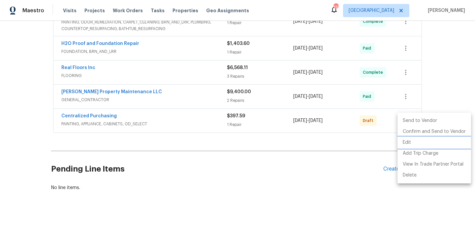
scroll to position [135, 0]
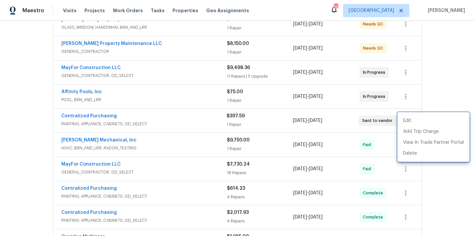
click at [127, 109] on div at bounding box center [237, 118] width 475 height 236
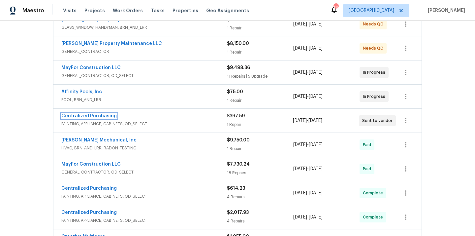
click at [104, 116] on link "Centralized Purchasing" at bounding box center [88, 115] width 55 height 5
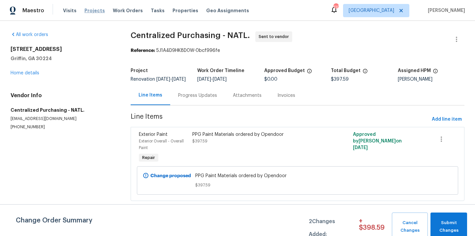
click at [91, 11] on span "Projects" at bounding box center [94, 10] width 20 height 7
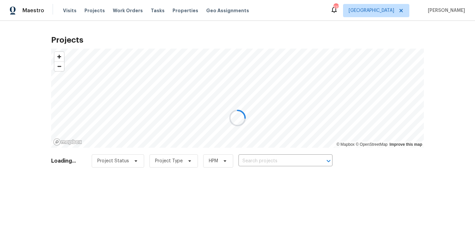
click at [301, 160] on div at bounding box center [237, 118] width 475 height 236
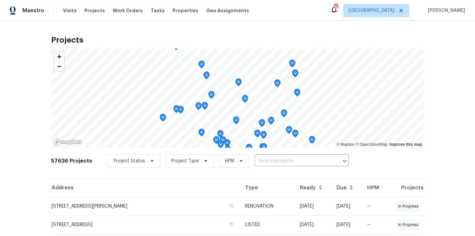
click at [301, 160] on input "text" at bounding box center [293, 161] width 76 height 10
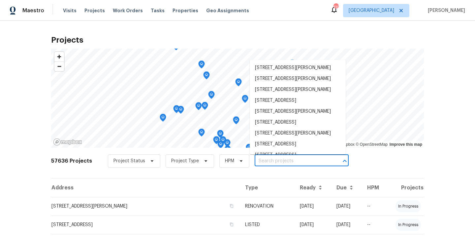
paste input "[STREET_ADDRESS][PERSON_NAME][PERSON_NAME]"
type input "[STREET_ADDRESS][PERSON_NAME][PERSON_NAME]"
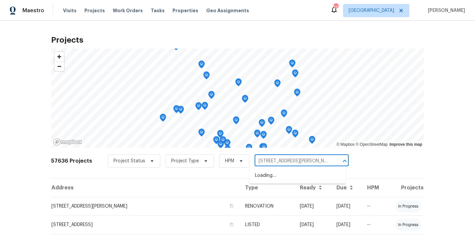
scroll to position [0, 8]
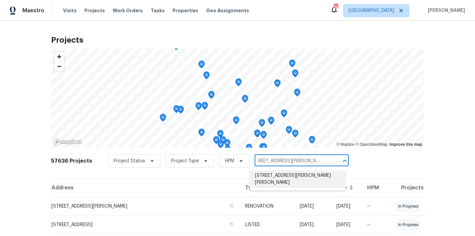
click at [296, 173] on li "[STREET_ADDRESS][PERSON_NAME][PERSON_NAME]" at bounding box center [298, 179] width 96 height 18
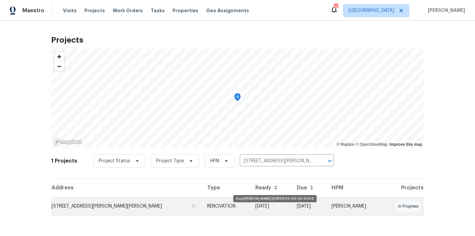
click at [265, 204] on td "[DATE]" at bounding box center [271, 206] width 42 height 18
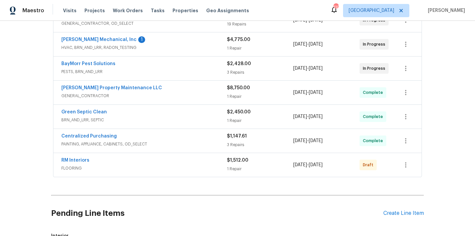
scroll to position [195, 0]
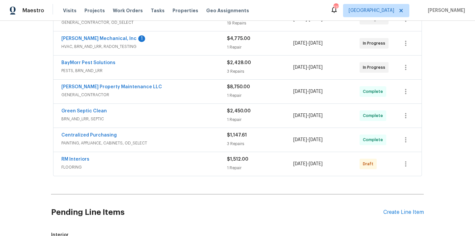
click at [401, 201] on div "Pending Line Items Create Line Item" at bounding box center [237, 212] width 373 height 31
click at [397, 209] on div "Create Line Item" at bounding box center [403, 212] width 41 height 6
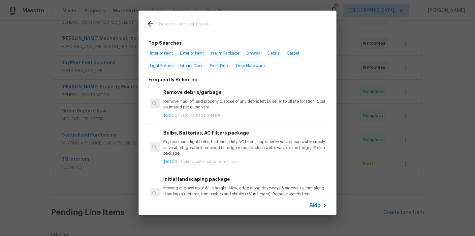
click at [246, 20] on input "text" at bounding box center [229, 25] width 140 height 10
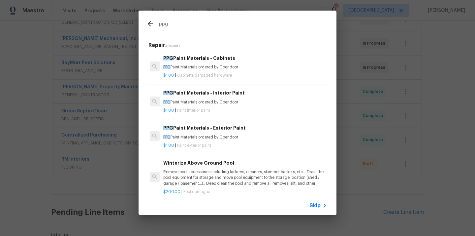
type input "ppg"
click at [207, 97] on div "PPG Paint Materials - Interior Paint PPG Paint Materials ordered by Opendoor" at bounding box center [245, 97] width 164 height 16
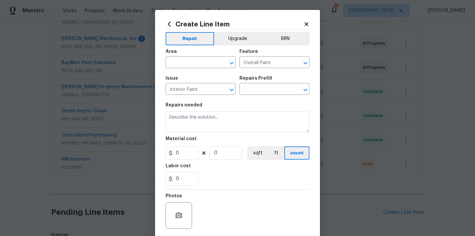
type input "PPG Paint Materials - Interior Paint $1.00"
type textarea "PPG Paint Materials ordered by Opendoor"
type input "1"
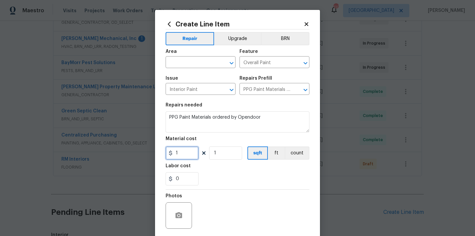
drag, startPoint x: 182, startPoint y: 150, endPoint x: 156, endPoint y: 150, distance: 26.1
click at [156, 150] on div "Create Line Item Repair Upgrade BRN Area ​ Feature Overall Paint ​ Issue Interi…" at bounding box center [237, 142] width 165 height 264
type input "62.49"
click at [228, 180] on div "0" at bounding box center [238, 178] width 144 height 13
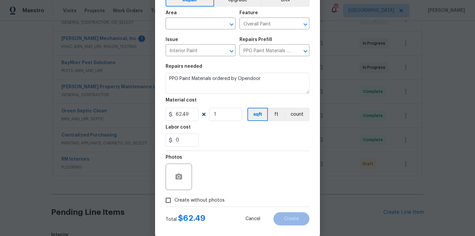
scroll to position [45, 0]
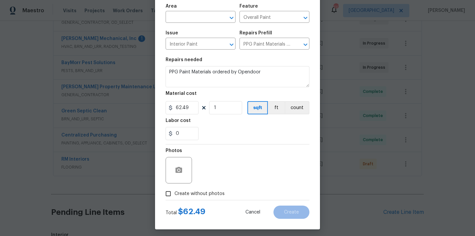
click at [212, 195] on span "Create without photos" at bounding box center [199, 193] width 50 height 7
click at [174, 195] on input "Create without photos" at bounding box center [168, 193] width 13 height 13
checkbox input "true"
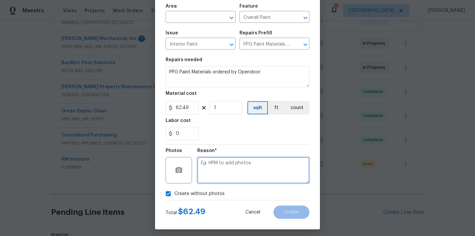
click at [225, 167] on textarea at bounding box center [253, 170] width 112 height 26
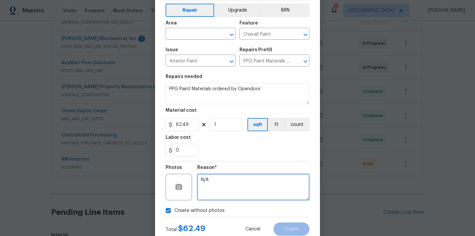
scroll to position [16, 0]
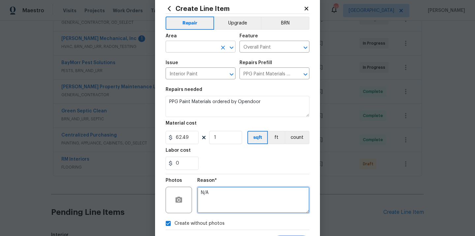
type textarea "N/A"
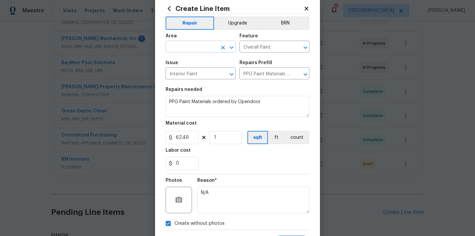
click at [197, 51] on input "text" at bounding box center [191, 47] width 51 height 10
click at [198, 70] on li "Interior Overall" at bounding box center [201, 73] width 70 height 11
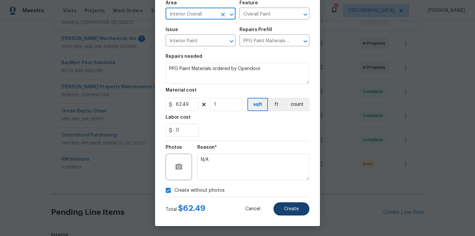
type input "Interior Overall"
click at [289, 207] on span "Create" at bounding box center [291, 208] width 15 height 5
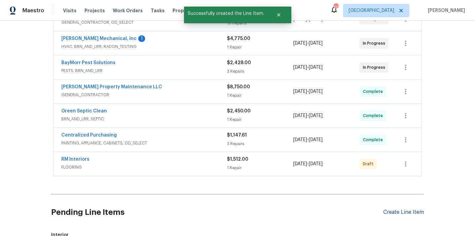
click at [404, 209] on div "Create Line Item" at bounding box center [403, 212] width 41 height 6
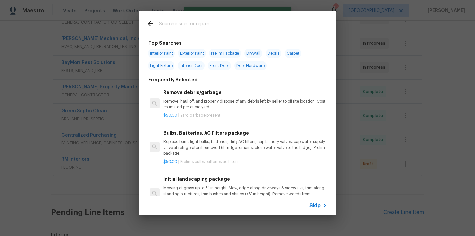
click at [236, 23] on input "text" at bounding box center [229, 25] width 140 height 10
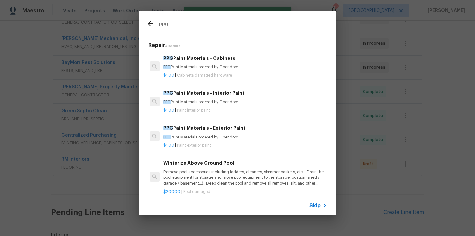
type input "ppg"
click at [213, 136] on p "PPG Paint Materials ordered by Opendoor" at bounding box center [245, 137] width 164 height 6
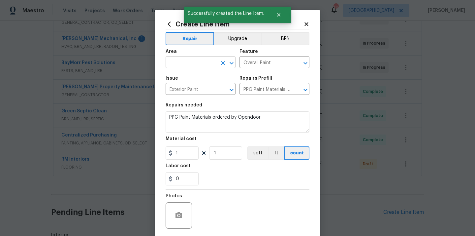
click at [198, 64] on input "text" at bounding box center [191, 63] width 51 height 10
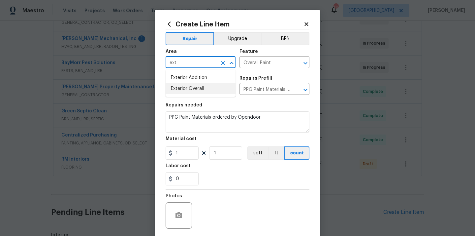
click at [196, 88] on li "Exterior Overall" at bounding box center [201, 88] width 70 height 11
type input "Exterior Overall"
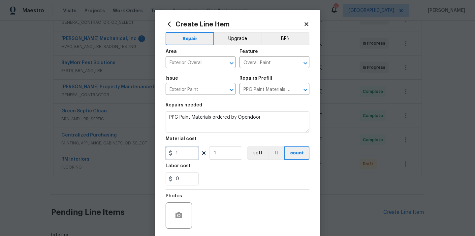
drag, startPoint x: 180, startPoint y: 156, endPoint x: 161, endPoint y: 156, distance: 19.1
click at [166, 156] on input "1" at bounding box center [182, 152] width 33 height 13
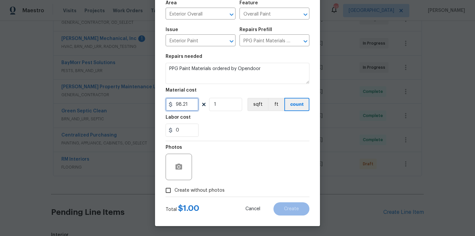
type input "98.21"
click at [200, 198] on div "Total $ 1.00 Cancel Create" at bounding box center [238, 206] width 144 height 18
click at [201, 190] on span "Create without photos" at bounding box center [199, 190] width 50 height 7
click at [174, 190] on input "Create without photos" at bounding box center [168, 190] width 13 height 13
checkbox input "true"
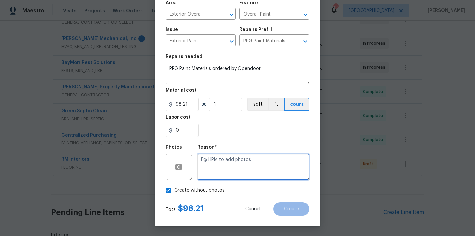
click at [214, 169] on textarea at bounding box center [253, 166] width 112 height 26
type textarea "N/A"
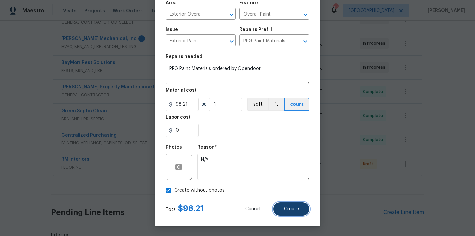
click at [285, 210] on span "Create" at bounding box center [291, 208] width 15 height 5
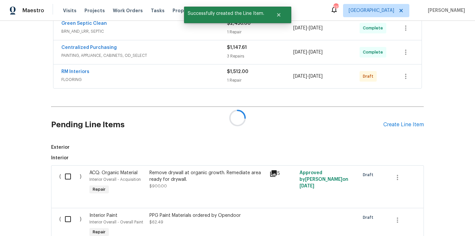
scroll to position [300, 0]
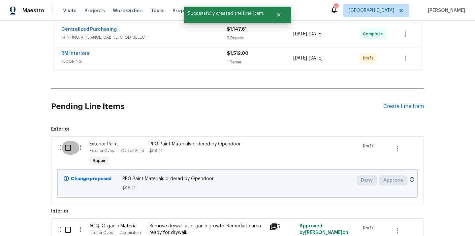
click at [67, 147] on input "checkbox" at bounding box center [70, 148] width 19 height 14
checkbox input "true"
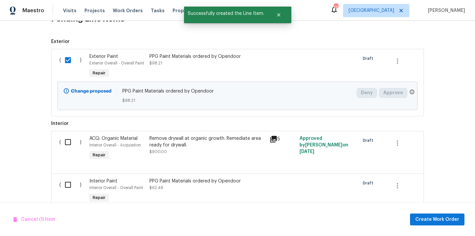
scroll to position [431, 0]
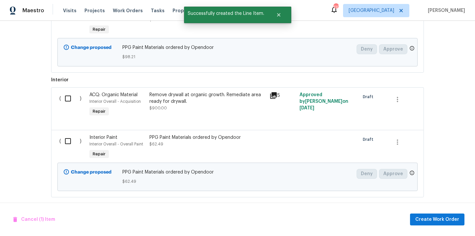
click at [69, 139] on input "checkbox" at bounding box center [70, 141] width 19 height 14
click at [430, 219] on span "Create Work Order" at bounding box center [437, 219] width 44 height 8
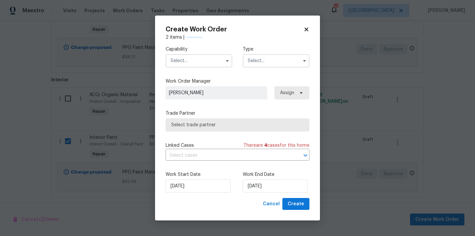
click at [214, 63] on input "text" at bounding box center [199, 60] width 67 height 13
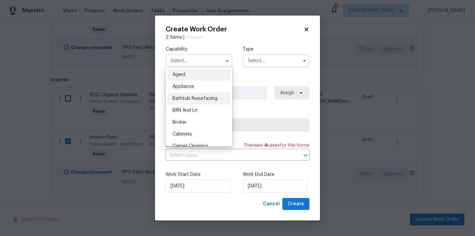
checkbox input "false"
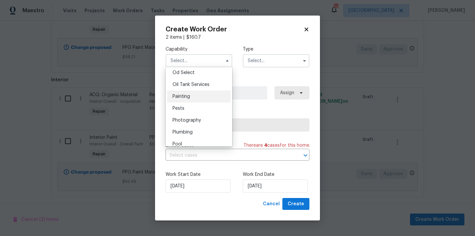
click at [205, 95] on div "Painting" at bounding box center [198, 96] width 63 height 12
type input "Painting"
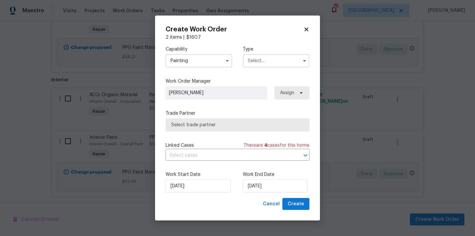
click at [263, 58] on input "text" at bounding box center [276, 60] width 67 height 13
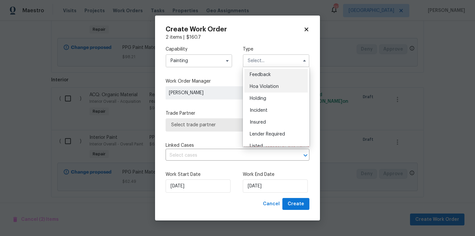
scroll to position [150, 0]
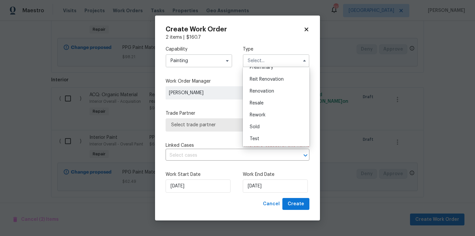
click at [269, 93] on span "Renovation" at bounding box center [262, 91] width 24 height 5
type input "Renovation"
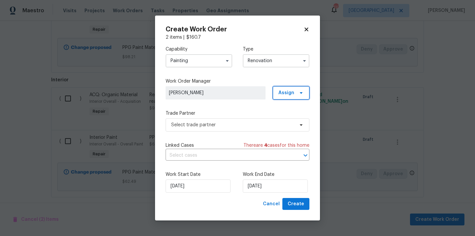
click at [288, 92] on span "Assign" at bounding box center [286, 92] width 16 height 7
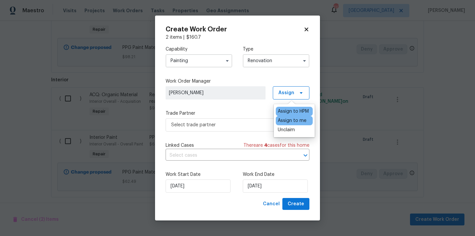
click at [289, 121] on div "Assign to me" at bounding box center [292, 120] width 29 height 7
click at [227, 126] on span "Select trade partner" at bounding box center [232, 124] width 123 height 7
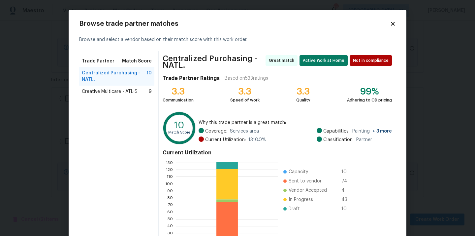
scroll to position [58, 0]
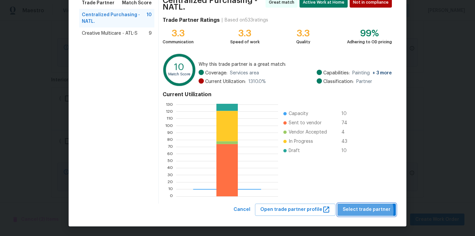
click at [364, 211] on span "Select trade partner" at bounding box center [367, 209] width 48 height 8
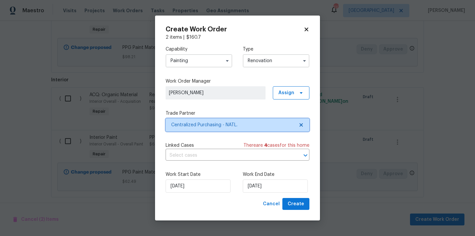
scroll to position [0, 0]
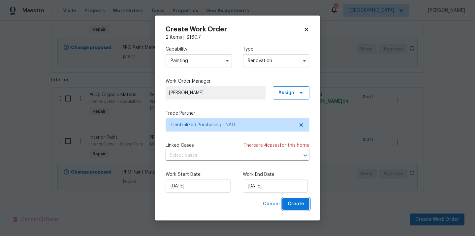
click at [297, 206] on span "Create" at bounding box center [296, 204] width 16 height 8
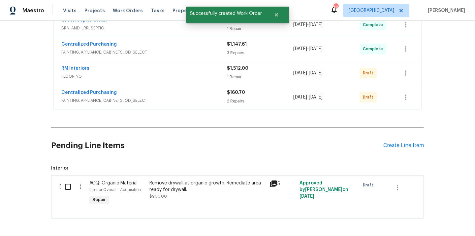
scroll to position [285, 0]
click at [409, 93] on icon "button" at bounding box center [406, 97] width 8 height 8
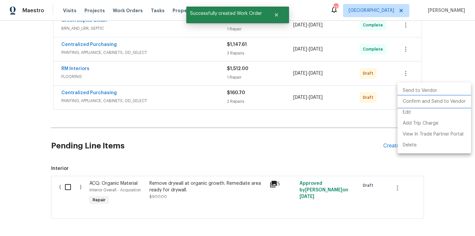
click at [411, 103] on li "Confirm and Send to Vendor" at bounding box center [434, 101] width 74 height 11
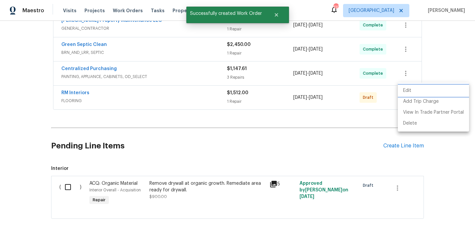
scroll to position [189, 0]
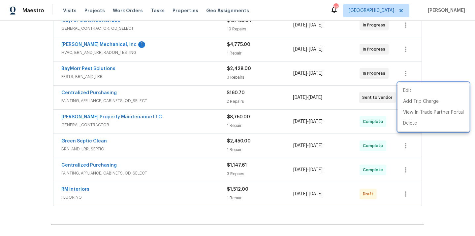
click at [99, 73] on div at bounding box center [237, 118] width 475 height 236
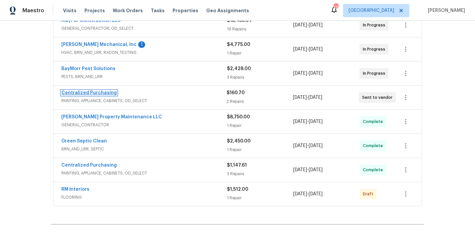
click at [97, 90] on link "Centralized Purchasing" at bounding box center [88, 92] width 55 height 5
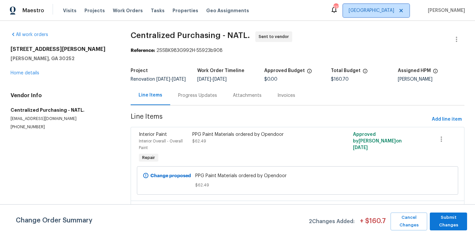
click at [391, 11] on span "[GEOGRAPHIC_DATA]" at bounding box center [372, 10] width 46 height 7
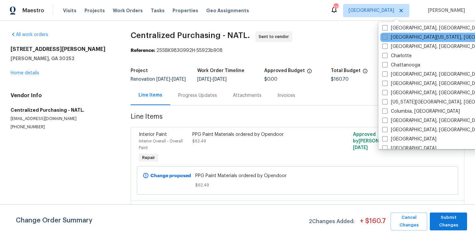
scroll to position [72, 0]
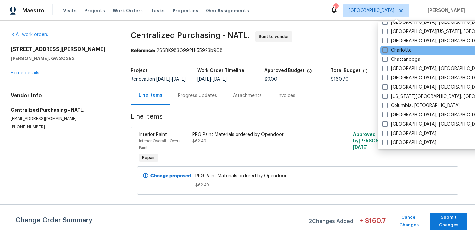
click at [400, 49] on label "Charlotte" at bounding box center [396, 50] width 29 height 7
click at [387, 49] on input "Charlotte" at bounding box center [384, 49] width 4 height 4
checkbox input "true"
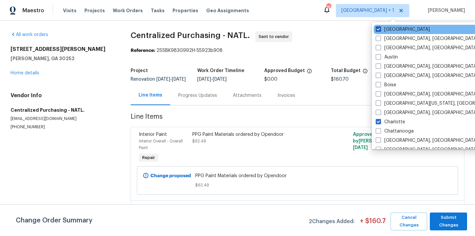
click at [391, 30] on label "[GEOGRAPHIC_DATA]" at bounding box center [403, 29] width 54 height 7
click at [380, 30] on input "[GEOGRAPHIC_DATA]" at bounding box center [378, 28] width 4 height 4
checkbox input "false"
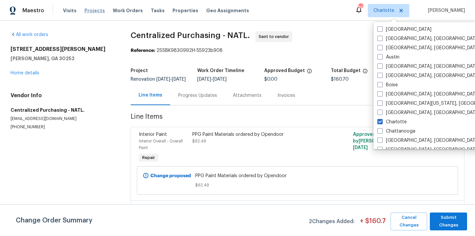
click at [92, 11] on span "Projects" at bounding box center [94, 10] width 20 height 7
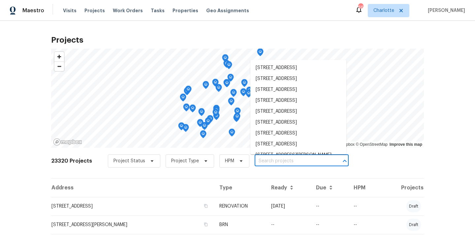
click at [298, 162] on input "text" at bounding box center [293, 161] width 76 height 10
paste input "[STREET_ADDRESS]"
type input "[STREET_ADDRESS]"
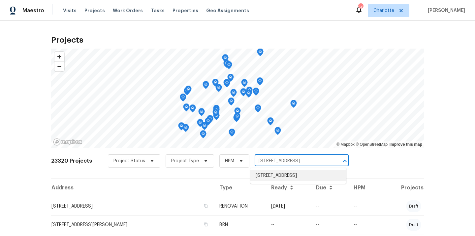
click at [290, 176] on li "[STREET_ADDRESS]" at bounding box center [298, 175] width 96 height 11
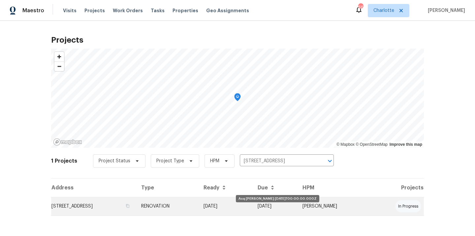
click at [236, 202] on td "[DATE]" at bounding box center [225, 206] width 54 height 18
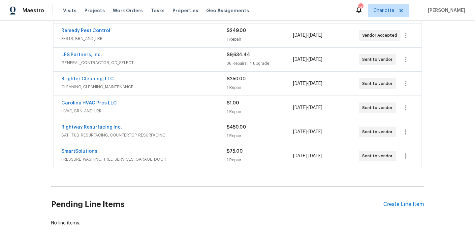
scroll to position [260, 0]
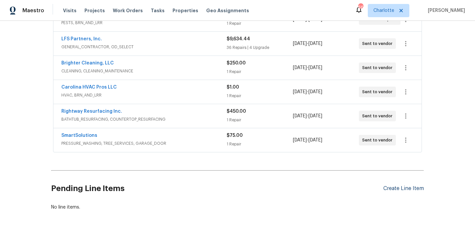
click at [391, 190] on div "Create Line Item" at bounding box center [403, 188] width 41 height 6
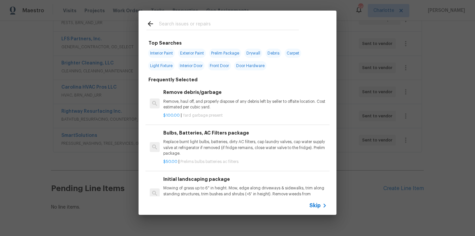
click at [221, 24] on input "text" at bounding box center [229, 25] width 140 height 10
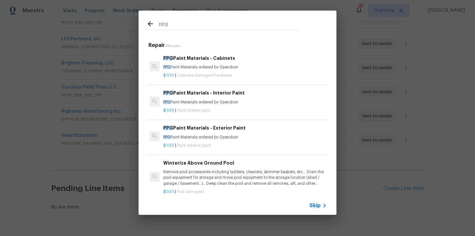
type input "ppg"
click at [220, 62] on h6 "PPG Paint Materials - Cabinets" at bounding box center [245, 57] width 164 height 7
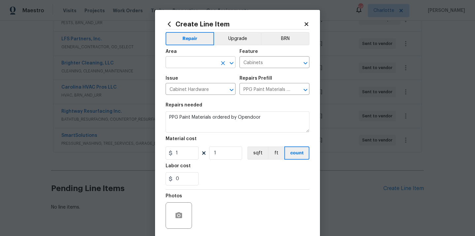
click at [194, 60] on input "text" at bounding box center [191, 63] width 51 height 10
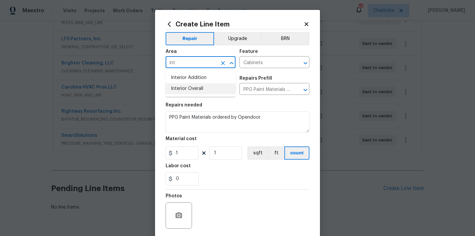
click at [191, 92] on li "Interior Overall" at bounding box center [201, 88] width 70 height 11
type input "Interior Overall"
drag, startPoint x: 185, startPoint y: 153, endPoint x: 156, endPoint y: 153, distance: 29.0
click at [156, 153] on div "Create Line Item Repair Upgrade BRN Area Interior Overall ​ Feature Cabinets ​ …" at bounding box center [237, 142] width 165 height 264
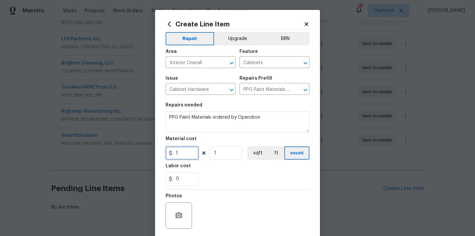
paste input "511.89"
type input "511.89"
click at [223, 191] on div "Photos" at bounding box center [238, 210] width 144 height 43
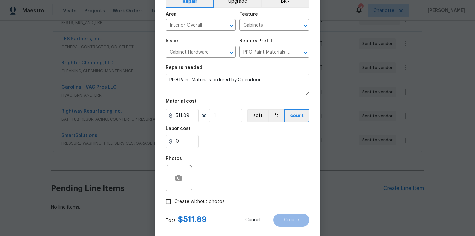
scroll to position [49, 0]
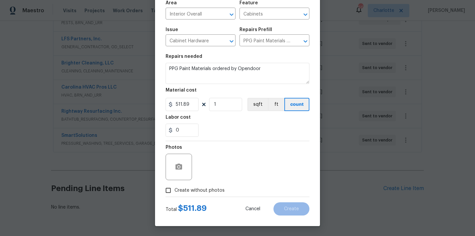
click at [203, 192] on span "Create without photos" at bounding box center [199, 190] width 50 height 7
click at [174, 192] on input "Create without photos" at bounding box center [168, 190] width 13 height 13
checkbox input "true"
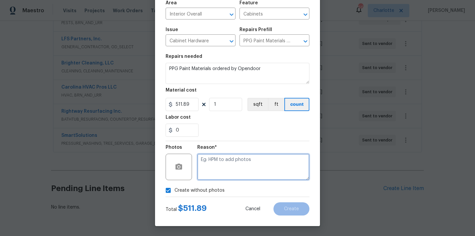
click at [217, 164] on textarea at bounding box center [253, 166] width 112 height 26
type textarea "N/A"
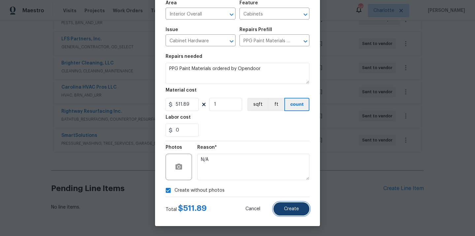
click at [285, 204] on button "Create" at bounding box center [291, 208] width 36 height 13
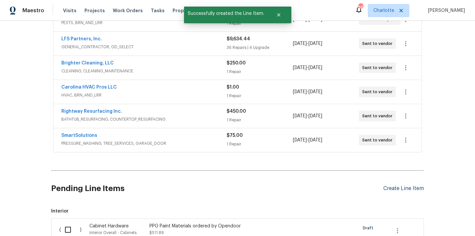
click at [409, 189] on div "Create Line Item" at bounding box center [403, 188] width 41 height 6
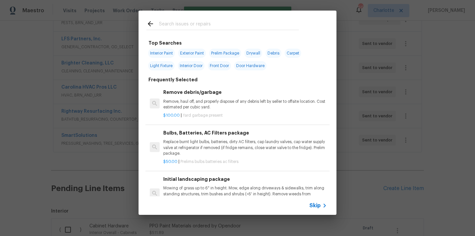
click at [236, 26] on input "text" at bounding box center [229, 25] width 140 height 10
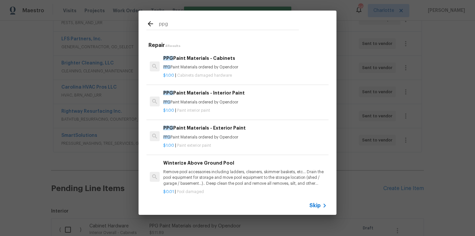
type input "ppg"
click at [210, 100] on p "PPG Paint Materials ordered by Opendoor" at bounding box center [245, 102] width 164 height 6
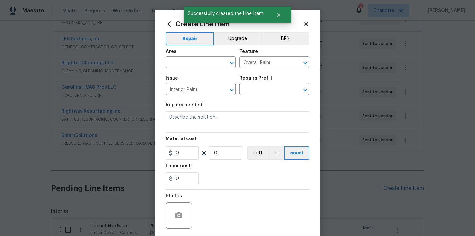
type input "PPG Paint Materials - Interior Paint $1.00"
type textarea "PPG Paint Materials ordered by Opendoor"
type input "1"
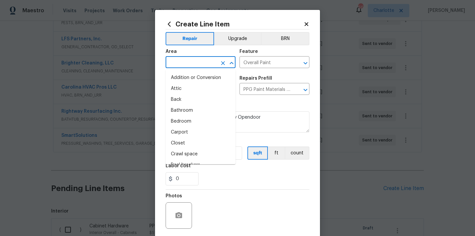
click at [193, 60] on input "text" at bounding box center [191, 63] width 51 height 10
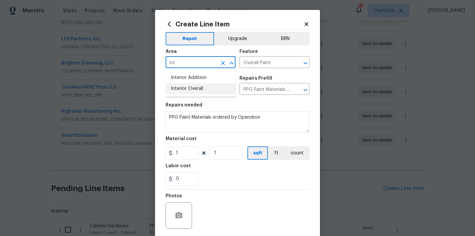
click at [189, 89] on li "Interior Overall" at bounding box center [201, 88] width 70 height 11
type input "Interior Overall"
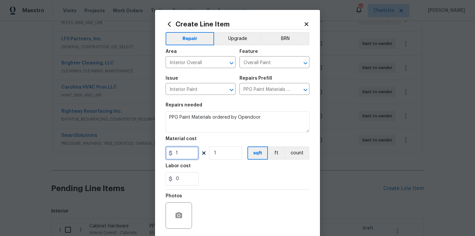
drag, startPoint x: 182, startPoint y: 154, endPoint x: 171, endPoint y: 154, distance: 10.9
click at [171, 154] on div "1" at bounding box center [182, 152] width 33 height 13
paste input "675.17"
type input "675.17"
click at [240, 173] on div "0" at bounding box center [238, 178] width 144 height 13
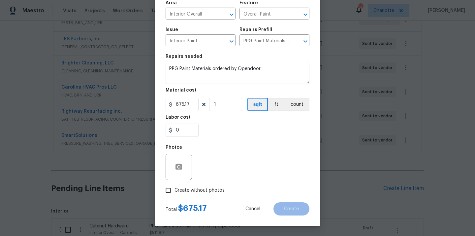
click at [212, 189] on span "Create without photos" at bounding box center [199, 190] width 50 height 7
click at [174, 189] on input "Create without photos" at bounding box center [168, 190] width 13 height 13
checkbox input "true"
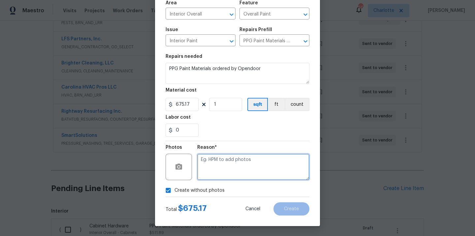
click at [227, 163] on textarea at bounding box center [253, 166] width 112 height 26
type textarea "N/A"
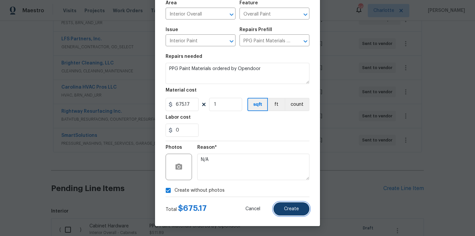
click at [288, 209] on span "Create" at bounding box center [291, 208] width 15 height 5
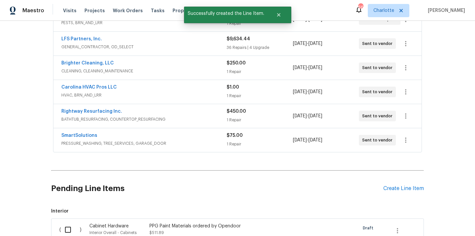
click at [397, 184] on div "Pending Line Items Create Line Item" at bounding box center [237, 188] width 373 height 31
click at [393, 188] on div "Create Line Item" at bounding box center [403, 188] width 41 height 6
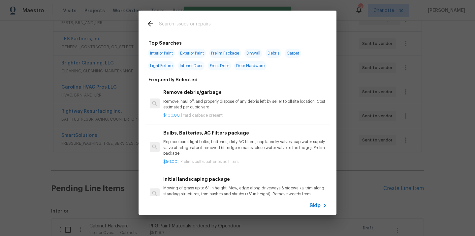
click at [240, 24] on input "text" at bounding box center [229, 25] width 140 height 10
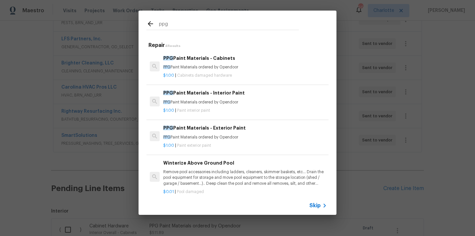
type input "ppg"
click at [230, 130] on h6 "PPG Paint Materials - Exterior Paint" at bounding box center [245, 127] width 164 height 7
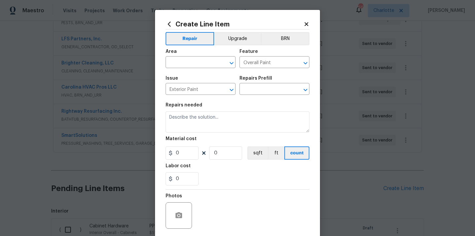
type input "PPG Paint Materials - Exterior Paint $1.00"
type textarea "PPG Paint Materials ordered by Opendoor"
type input "1"
drag, startPoint x: 183, startPoint y: 153, endPoint x: 168, endPoint y: 153, distance: 14.5
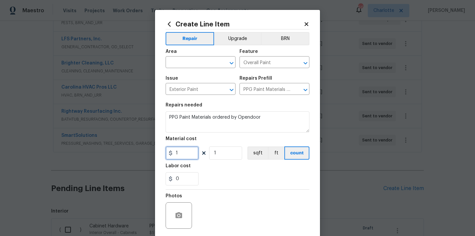
click at [169, 153] on div "1" at bounding box center [182, 152] width 33 height 13
paste input "550.65"
type input "550.65"
click at [200, 66] on input "text" at bounding box center [191, 63] width 51 height 10
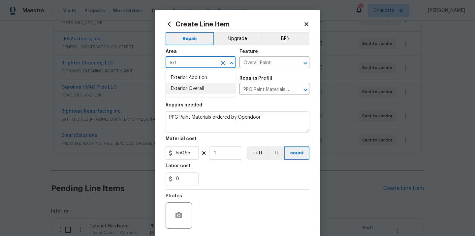
click at [198, 89] on li "Exterior Overall" at bounding box center [201, 88] width 70 height 11
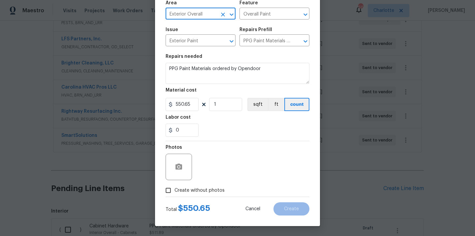
type input "Exterior Overall"
click at [204, 191] on span "Create without photos" at bounding box center [199, 190] width 50 height 7
click at [174, 191] on input "Create without photos" at bounding box center [168, 190] width 13 height 13
checkbox input "true"
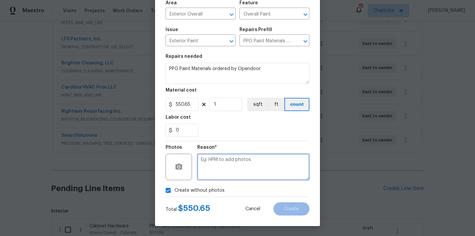
click at [213, 168] on textarea at bounding box center [253, 166] width 112 height 26
type textarea "N/A"
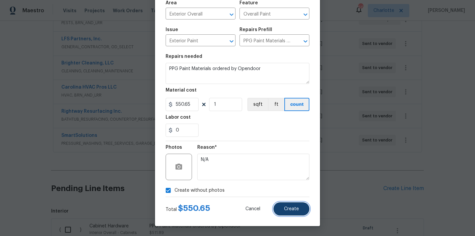
click at [289, 209] on span "Create" at bounding box center [291, 208] width 15 height 5
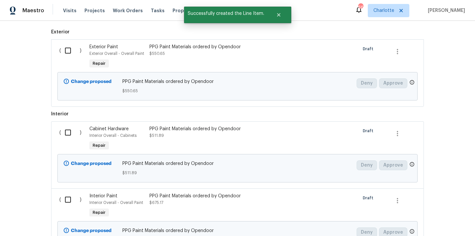
scroll to position [504, 0]
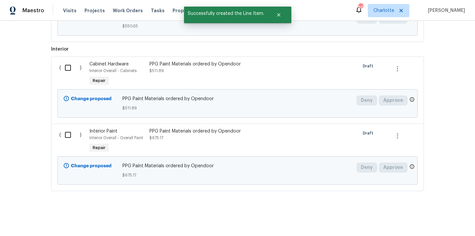
click at [67, 134] on input "checkbox" at bounding box center [70, 135] width 19 height 14
checkbox input "true"
click at [68, 64] on input "checkbox" at bounding box center [70, 68] width 19 height 14
checkbox input "true"
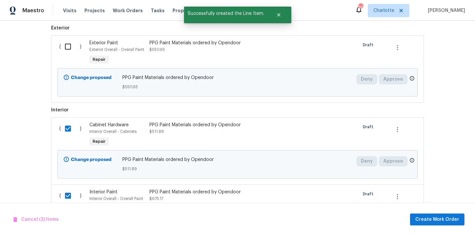
scroll to position [438, 0]
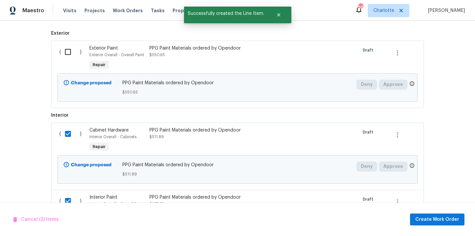
click at [66, 51] on input "checkbox" at bounding box center [70, 52] width 19 height 14
checkbox input "true"
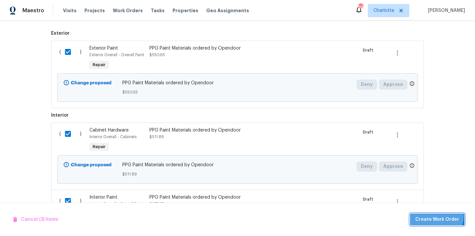
click at [437, 216] on span "Create Work Order" at bounding box center [437, 219] width 44 height 8
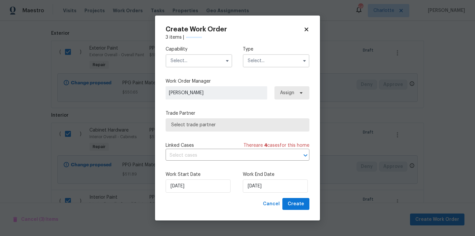
checkbox input "false"
click at [204, 55] on input "text" at bounding box center [199, 60] width 67 height 13
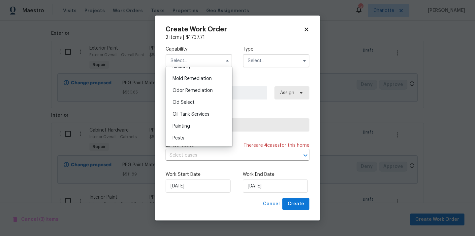
scroll to position [508, 0]
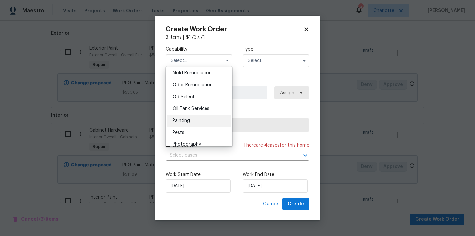
click at [200, 118] on div "Painting" at bounding box center [198, 120] width 63 height 12
type input "Painting"
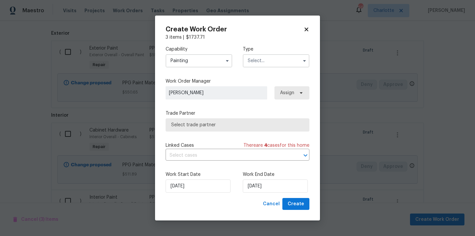
click at [277, 57] on input "text" at bounding box center [276, 60] width 67 height 13
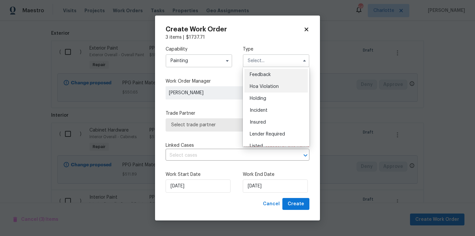
scroll to position [150, 0]
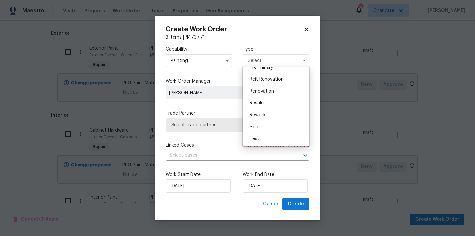
click at [275, 87] on div "Renovation" at bounding box center [275, 91] width 63 height 12
type input "Renovation"
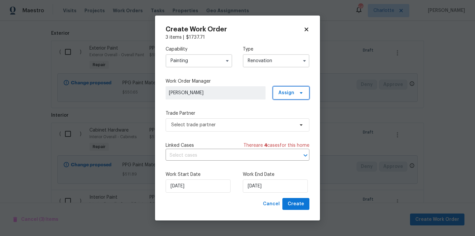
click at [291, 89] on span "Assign" at bounding box center [286, 92] width 16 height 7
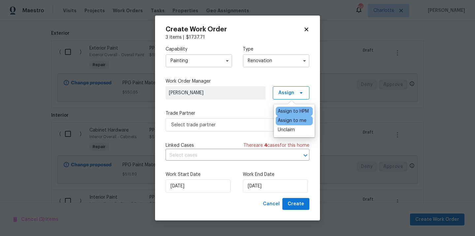
click at [285, 117] on div "Assign to me" at bounding box center [292, 120] width 29 height 7
click at [234, 124] on span "Select trade partner" at bounding box center [232, 124] width 123 height 7
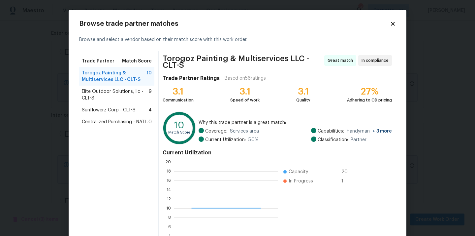
scroll to position [1, 1]
click at [128, 122] on span "Centralized Purchasing - NATL." at bounding box center [115, 121] width 66 height 7
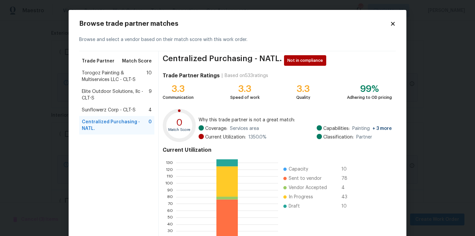
scroll to position [55, 0]
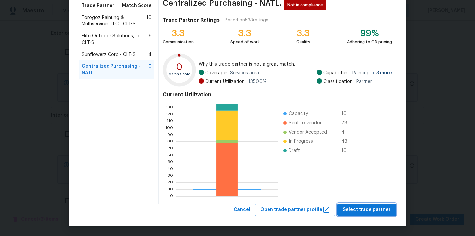
click at [369, 209] on span "Select trade partner" at bounding box center [367, 209] width 48 height 8
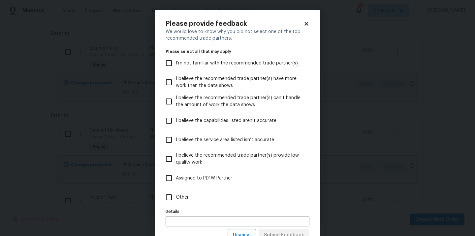
scroll to position [0, 0]
click at [280, 203] on label "Other" at bounding box center [233, 196] width 142 height 19
click at [176, 203] on input "Other" at bounding box center [169, 197] width 14 height 14
checkbox input "true"
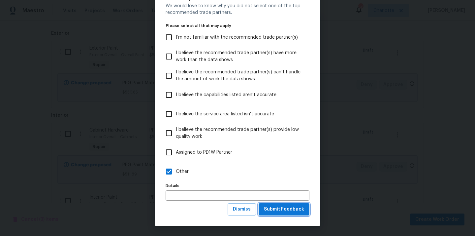
click at [280, 207] on span "Submit Feedback" at bounding box center [284, 209] width 40 height 8
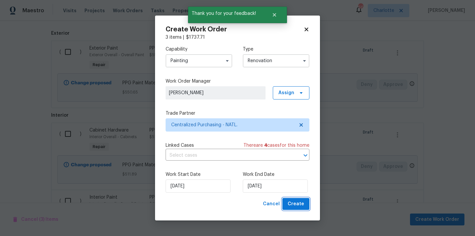
scroll to position [0, 0]
click at [288, 198] on button "Create" at bounding box center [295, 204] width 27 height 12
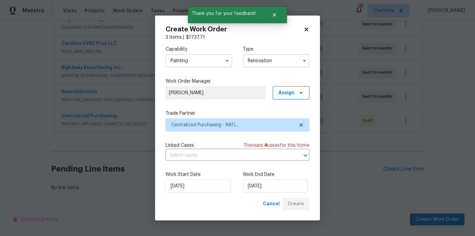
scroll to position [304, 0]
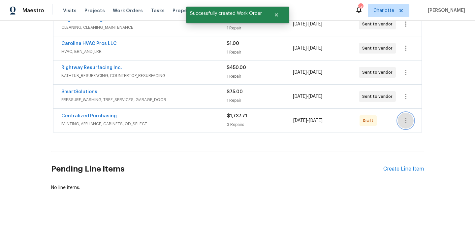
click at [410, 117] on button "button" at bounding box center [406, 120] width 16 height 16
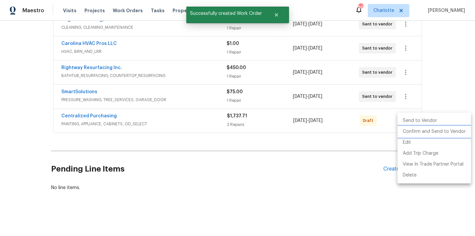
click at [412, 130] on li "Confirm and Send to Vendor" at bounding box center [434, 131] width 74 height 11
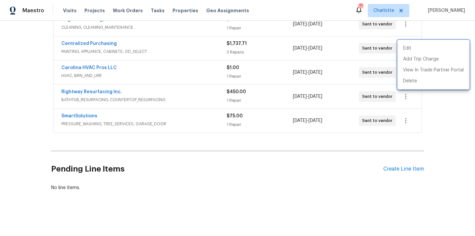
click at [112, 48] on div at bounding box center [237, 118] width 475 height 236
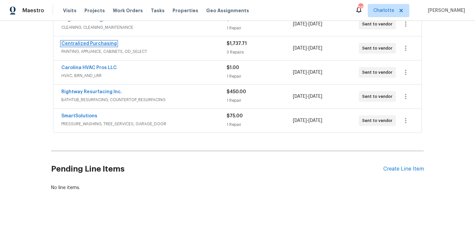
click at [105, 44] on link "Centralized Purchasing" at bounding box center [88, 43] width 55 height 5
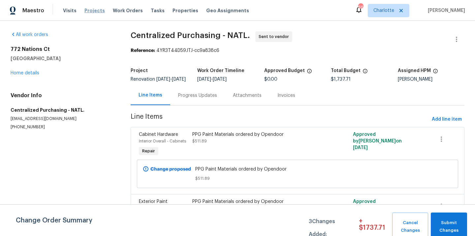
click at [87, 10] on span "Projects" at bounding box center [94, 10] width 20 height 7
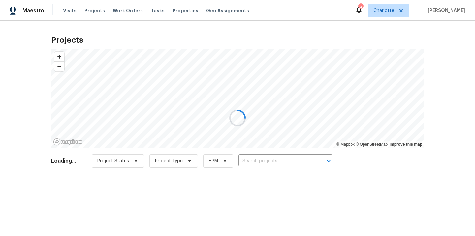
click at [388, 8] on div at bounding box center [237, 118] width 475 height 236
click at [388, 9] on div at bounding box center [237, 118] width 475 height 236
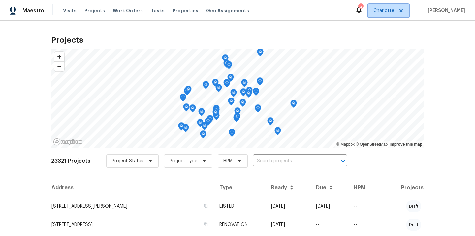
click at [388, 9] on span "Charlotte" at bounding box center [383, 10] width 21 height 7
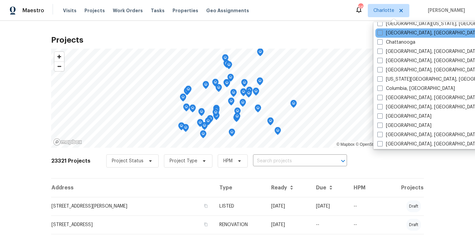
scroll to position [132, 0]
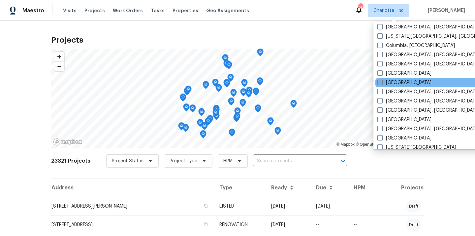
click at [388, 80] on label "[GEOGRAPHIC_DATA]" at bounding box center [404, 82] width 54 height 7
click at [382, 80] on input "[GEOGRAPHIC_DATA]" at bounding box center [379, 81] width 4 height 4
checkbox input "true"
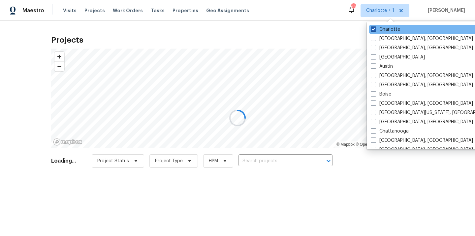
click at [385, 32] on label "Charlotte" at bounding box center [385, 29] width 29 height 7
click at [375, 30] on input "Charlotte" at bounding box center [373, 28] width 4 height 4
checkbox input "false"
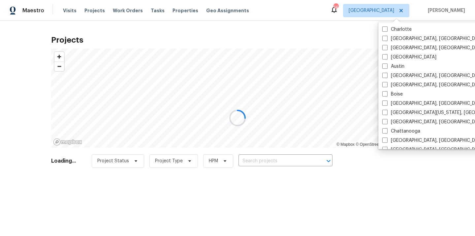
click at [306, 152] on div at bounding box center [237, 118] width 475 height 236
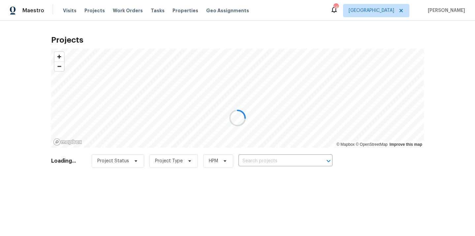
click at [300, 159] on div at bounding box center [237, 118] width 475 height 236
click at [295, 160] on div at bounding box center [237, 118] width 475 height 236
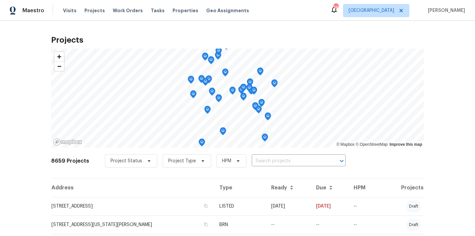
click at [295, 160] on input "text" at bounding box center [290, 161] width 76 height 10
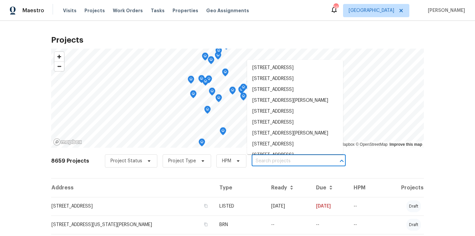
paste input "[STREET_ADDRESS]"
type input "[STREET_ADDRESS]"
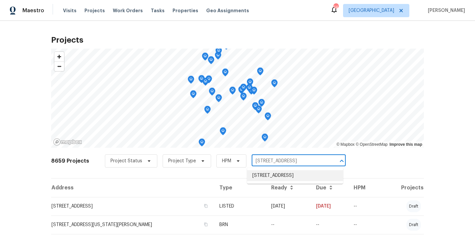
click at [281, 175] on li "[STREET_ADDRESS]" at bounding box center [295, 175] width 96 height 11
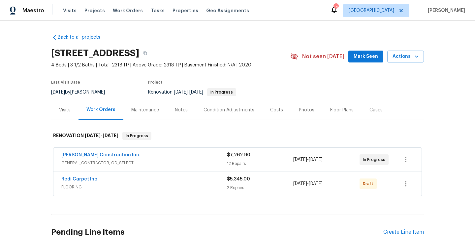
scroll to position [63, 0]
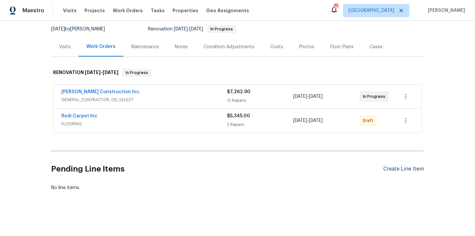
click at [403, 167] on div "Create Line Item" at bounding box center [403, 169] width 41 height 6
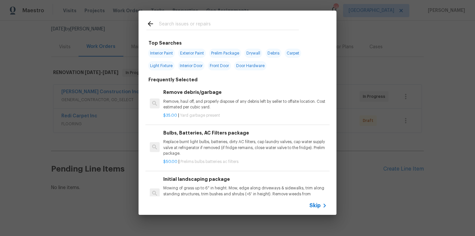
click at [233, 26] on input "text" at bounding box center [229, 25] width 140 height 10
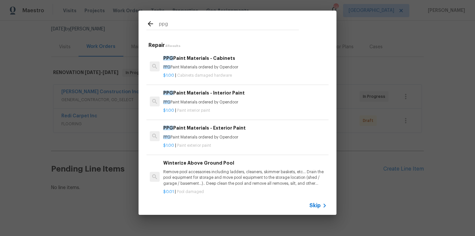
type input "ppg"
click at [225, 101] on p "PPG Paint Materials ordered by Opendoor" at bounding box center [245, 102] width 164 height 6
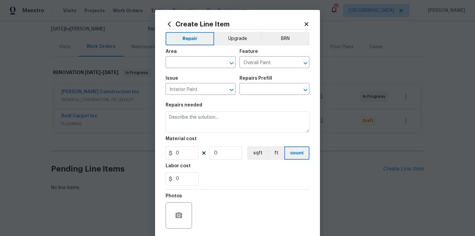
type input "PPG Paint Materials - Interior Paint $1.00"
type textarea "PPG Paint Materials ordered by Opendoor"
type input "1"
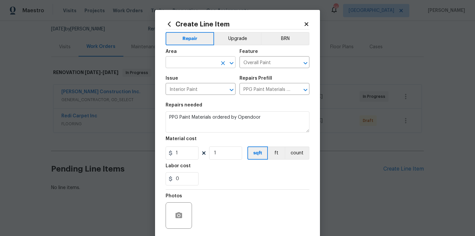
click at [186, 68] on input "text" at bounding box center [191, 63] width 51 height 10
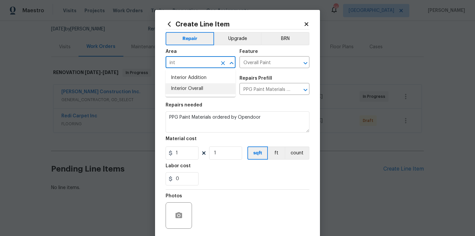
click at [197, 85] on li "Interior Overall" at bounding box center [201, 88] width 70 height 11
type input "Interior Overall"
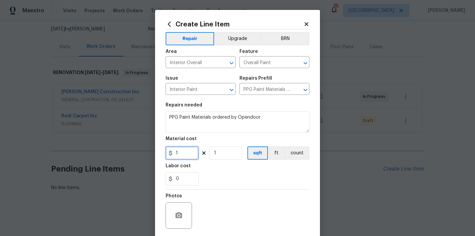
drag, startPoint x: 184, startPoint y: 154, endPoint x: 157, endPoint y: 154, distance: 27.7
click at [157, 154] on div "Create Line Item Repair Upgrade BRN Area Interior Overall ​ Feature Overall Pai…" at bounding box center [237, 142] width 165 height 264
paste input "541.87"
type input "541.87"
click at [203, 169] on div "Labor cost" at bounding box center [238, 167] width 144 height 9
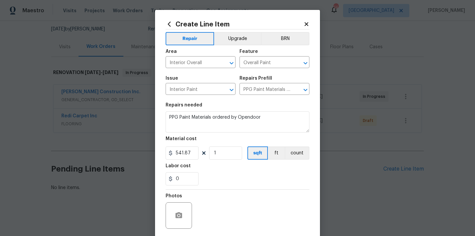
scroll to position [49, 0]
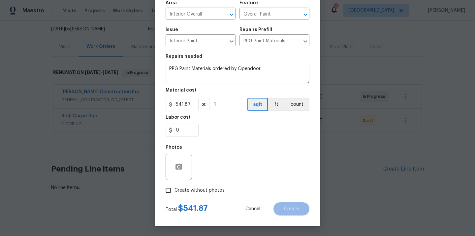
click at [203, 188] on span "Create without photos" at bounding box center [199, 190] width 50 height 7
click at [174, 188] on input "Create without photos" at bounding box center [168, 190] width 13 height 13
checkbox input "true"
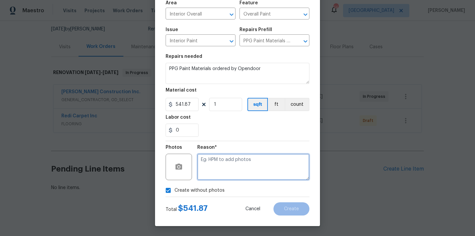
click at [223, 163] on textarea at bounding box center [253, 166] width 112 height 26
type textarea "N/A"
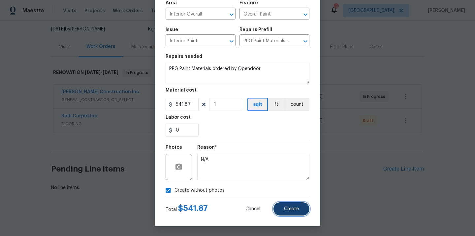
click at [296, 213] on button "Create" at bounding box center [291, 208] width 36 height 13
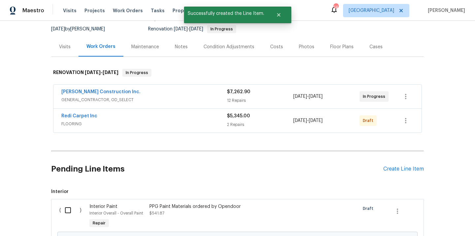
click at [69, 208] on input "checkbox" at bounding box center [70, 210] width 19 height 14
checkbox input "true"
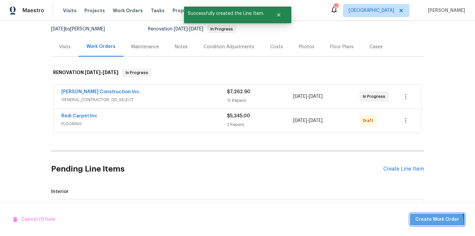
click at [434, 222] on span "Create Work Order" at bounding box center [437, 219] width 44 height 8
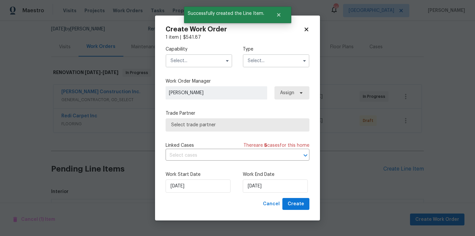
click at [207, 59] on input "text" at bounding box center [199, 60] width 67 height 13
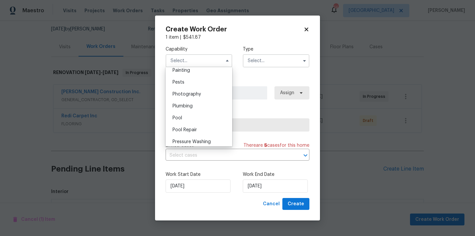
scroll to position [538, 0]
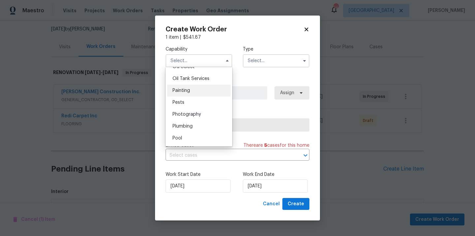
click at [207, 89] on div "Painting" at bounding box center [198, 90] width 63 height 12
type input "Painting"
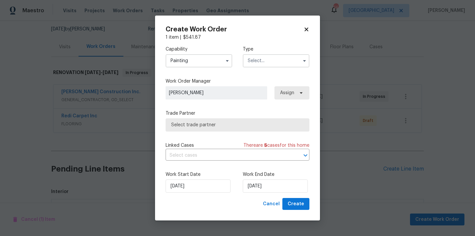
click at [277, 49] on label "Type" at bounding box center [276, 49] width 67 height 7
click at [271, 59] on input "text" at bounding box center [276, 60] width 67 height 13
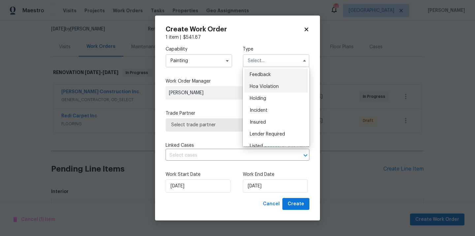
scroll to position [150, 0]
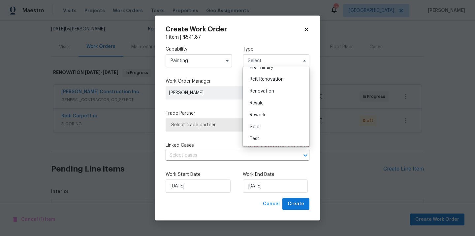
click at [271, 88] on div "Renovation" at bounding box center [275, 91] width 63 height 12
type input "Renovation"
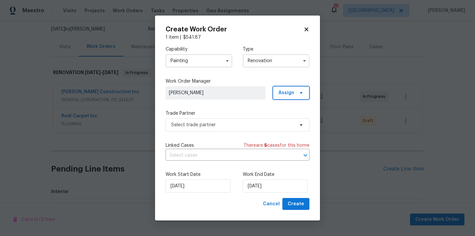
click at [280, 88] on span "Assign" at bounding box center [291, 92] width 37 height 13
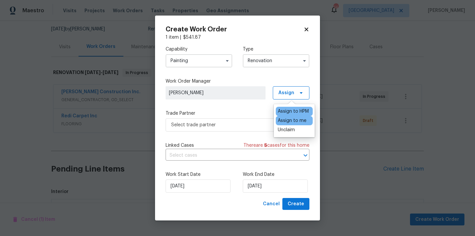
click at [283, 120] on div "Assign to me" at bounding box center [292, 120] width 29 height 7
click at [229, 123] on span "Select trade partner" at bounding box center [232, 124] width 123 height 7
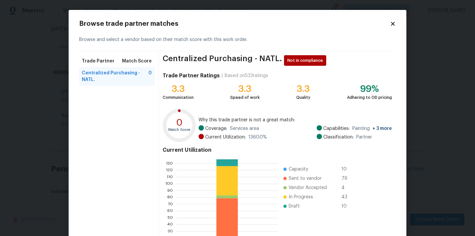
scroll to position [55, 0]
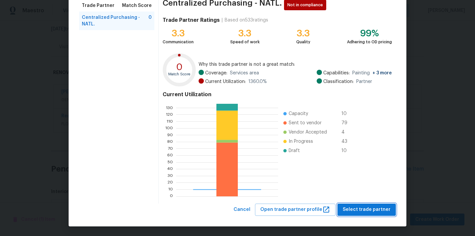
click at [354, 205] on span "Select trade partner" at bounding box center [367, 209] width 48 height 8
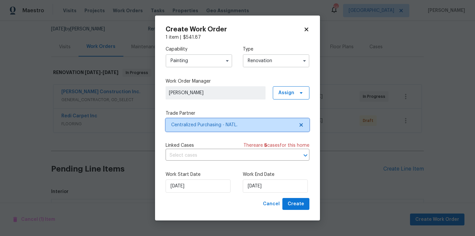
scroll to position [0, 0]
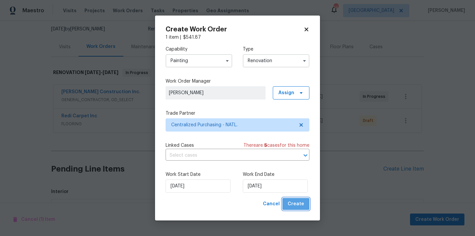
click at [303, 199] on button "Create" at bounding box center [295, 204] width 27 height 12
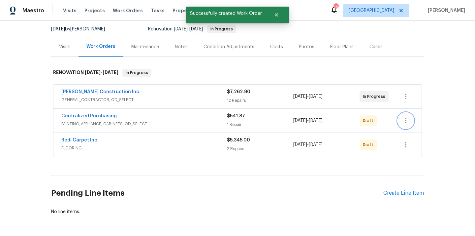
click at [410, 118] on button "button" at bounding box center [406, 120] width 16 height 16
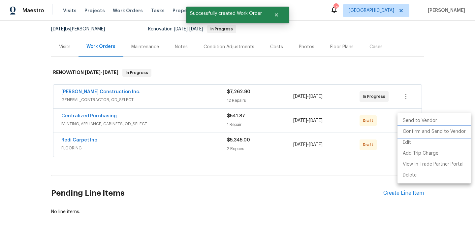
click at [407, 129] on li "Confirm and Send to Vendor" at bounding box center [434, 131] width 74 height 11
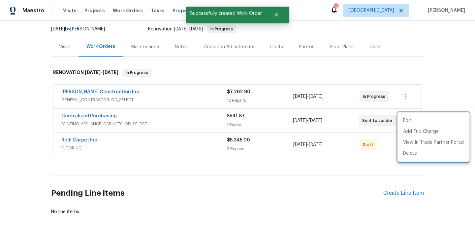
click at [161, 116] on div at bounding box center [237, 118] width 475 height 236
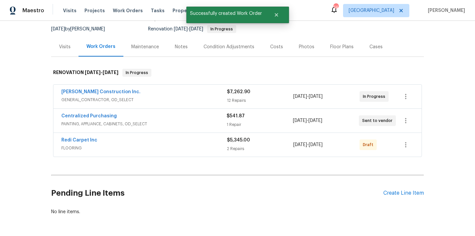
click at [91, 119] on span "Centralized Purchasing" at bounding box center [88, 115] width 55 height 7
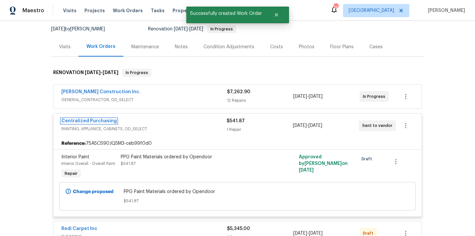
click at [91, 119] on link "Centralized Purchasing" at bounding box center [88, 120] width 55 height 5
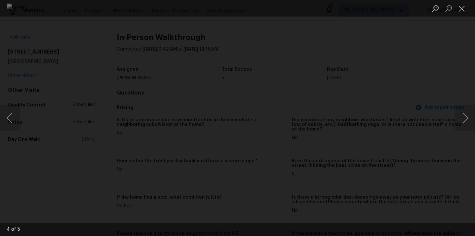
scroll to position [745, 0]
click at [427, 30] on div "Lightbox" at bounding box center [237, 118] width 475 height 236
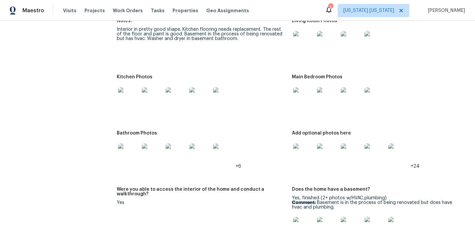
scroll to position [0, 0]
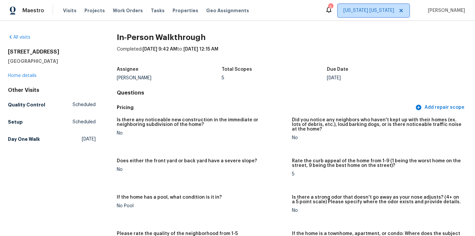
click at [379, 12] on span "[US_STATE] [US_STATE]" at bounding box center [368, 10] width 51 height 7
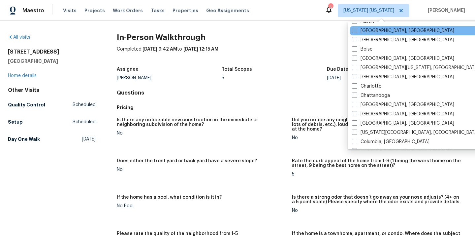
scroll to position [46, 0]
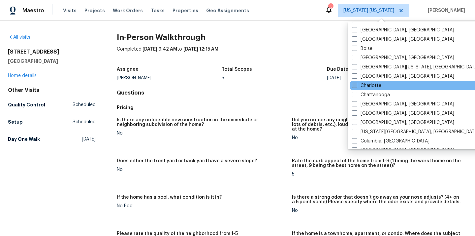
click at [371, 87] on label "Charlotte" at bounding box center [366, 85] width 29 height 7
click at [356, 86] on input "Charlotte" at bounding box center [354, 84] width 4 height 4
checkbox input "true"
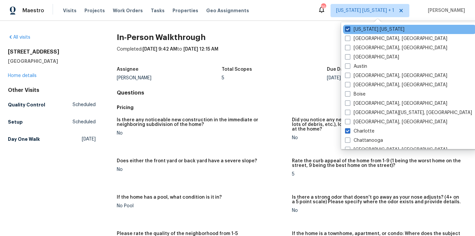
click at [359, 30] on label "[US_STATE] [US_STATE]" at bounding box center [374, 29] width 59 height 7
click at [349, 30] on input "[US_STATE] [US_STATE]" at bounding box center [347, 28] width 4 height 4
checkbox input "false"
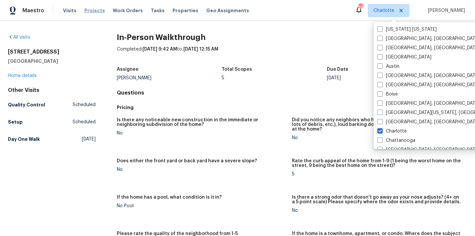
click at [84, 11] on span "Projects" at bounding box center [94, 10] width 20 height 7
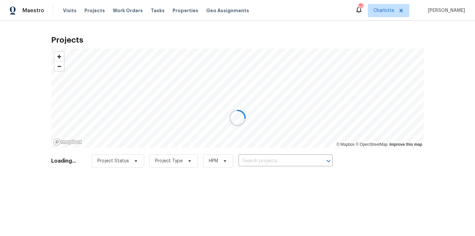
click at [279, 158] on div at bounding box center [237, 118] width 475 height 236
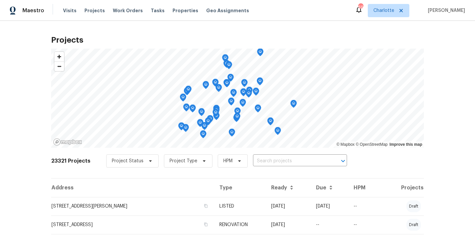
click at [279, 158] on input "text" at bounding box center [291, 161] width 76 height 10
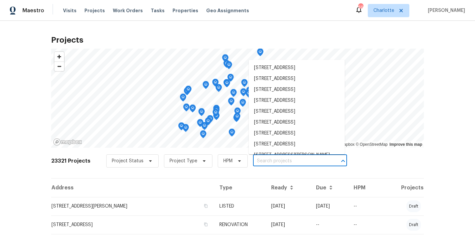
paste input "4324 Dianne Dr, Charlotte, NC 28215"
type input "4324 Dianne Dr, Charlotte, NC 28215"
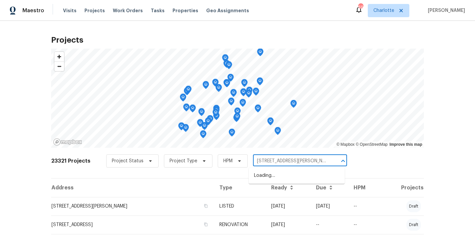
scroll to position [0, 5]
click at [273, 172] on li "4324 Dianne Dr, Charlotte, NC 28215" at bounding box center [297, 175] width 96 height 11
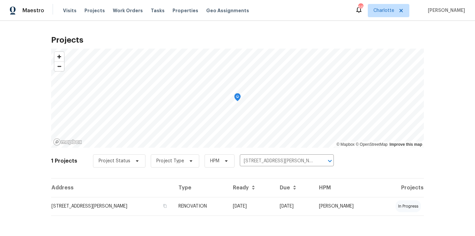
click at [145, 205] on td "4324 Dianne Dr, Charlotte, NC 28215" at bounding box center [112, 206] width 122 height 18
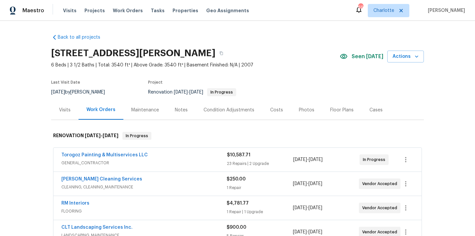
click at [195, 54] on h2 "4324 Dianne Dr, Charlotte, NC 28215" at bounding box center [133, 53] width 164 height 7
click at [195, 55] on h2 "4324 Dianne Dr, Charlotte, NC 28215" at bounding box center [133, 53] width 164 height 7
copy h2 "28215"
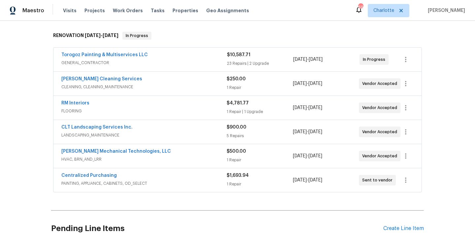
scroll to position [103, 0]
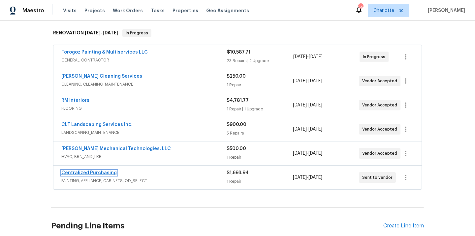
click at [97, 172] on link "Centralized Purchasing" at bounding box center [88, 172] width 55 height 5
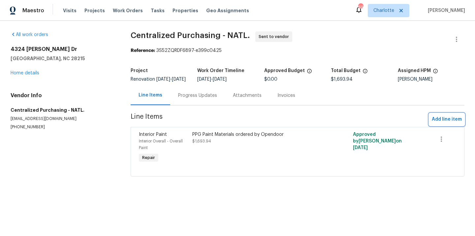
click at [442, 120] on span "Add line item" at bounding box center [447, 119] width 30 height 8
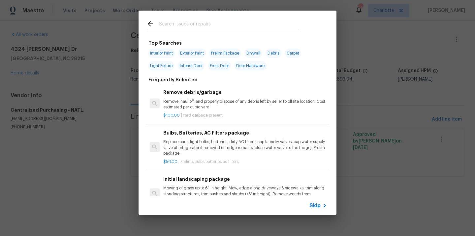
click at [271, 26] on input "text" at bounding box center [229, 25] width 140 height 10
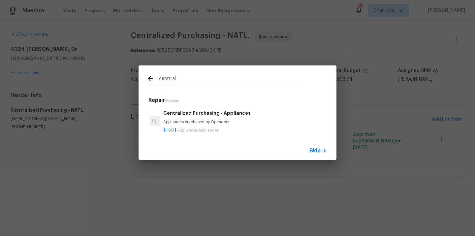
type input "centrral"
click at [216, 116] on div "Centralized Purchasing - Appliances Appliances purchased by Opendoor" at bounding box center [245, 117] width 164 height 16
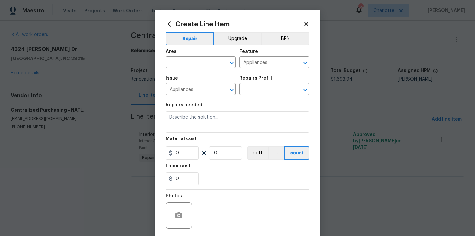
type input "Centralized Purchasing - Appliances $1.00"
type textarea "Appliances purchased by Opendoor"
type input "1"
click at [193, 62] on input "text" at bounding box center [191, 63] width 51 height 10
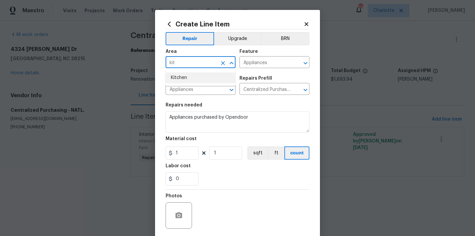
click at [187, 78] on li "Kitchen" at bounding box center [201, 77] width 70 height 11
type input "Kitchen"
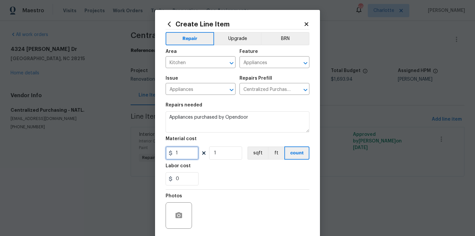
drag, startPoint x: 187, startPoint y: 153, endPoint x: 159, endPoint y: 151, distance: 28.1
click at [160, 151] on div "Create Line Item Repair Upgrade BRN Area Kitchen ​ Feature Appliances ​ Issue A…" at bounding box center [237, 142] width 165 height 264
paste input "202.76"
type input "202.76"
click at [225, 182] on div "0" at bounding box center [238, 178] width 144 height 13
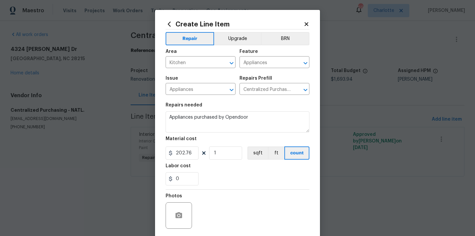
scroll to position [49, 0]
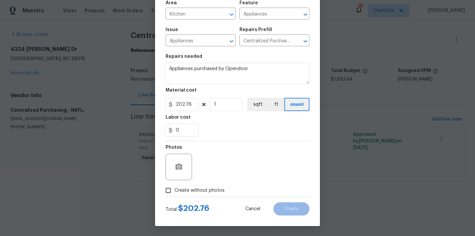
click at [212, 186] on label "Create without photos" at bounding box center [193, 190] width 63 height 13
click at [174, 186] on input "Create without photos" at bounding box center [168, 190] width 13 height 13
checkbox input "true"
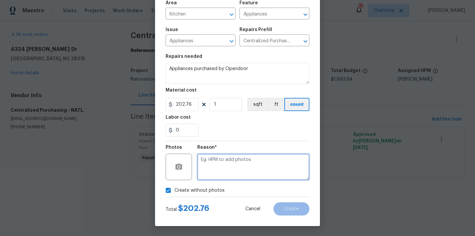
click at [227, 163] on textarea at bounding box center [253, 166] width 112 height 26
type textarea "N/A"
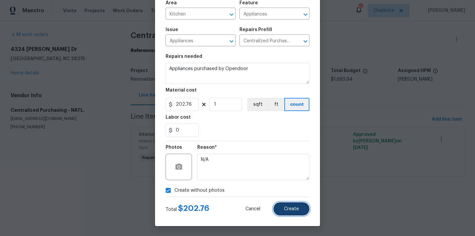
click at [285, 204] on button "Create" at bounding box center [291, 208] width 36 height 13
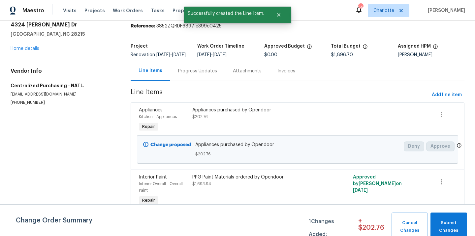
scroll to position [31, 0]
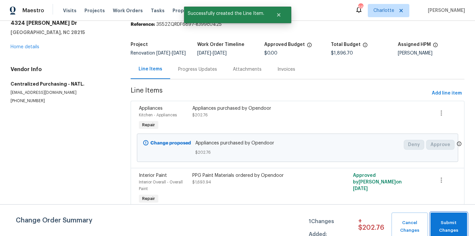
click at [458, 222] on span "Submit Changes" at bounding box center [449, 226] width 30 height 15
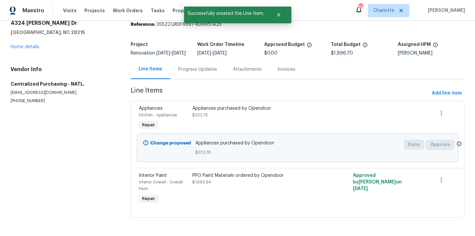
scroll to position [7, 0]
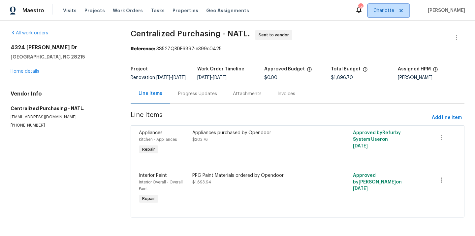
click at [391, 10] on span "Charlotte" at bounding box center [383, 10] width 21 height 7
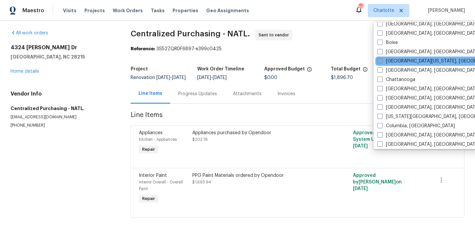
scroll to position [54, 0]
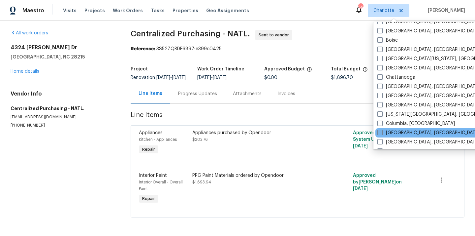
click at [381, 132] on span at bounding box center [379, 132] width 5 height 5
click at [381, 132] on input "[GEOGRAPHIC_DATA], [GEOGRAPHIC_DATA]" at bounding box center [379, 131] width 4 height 4
checkbox input "true"
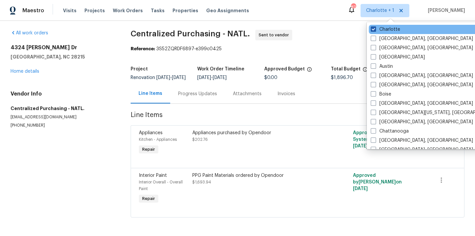
click at [377, 29] on label "Charlotte" at bounding box center [385, 29] width 29 height 7
click at [375, 29] on input "Charlotte" at bounding box center [373, 28] width 4 height 4
checkbox input "false"
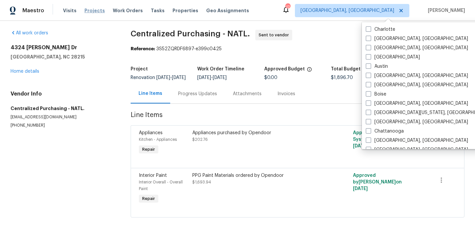
click at [93, 14] on span "Projects" at bounding box center [94, 10] width 20 height 7
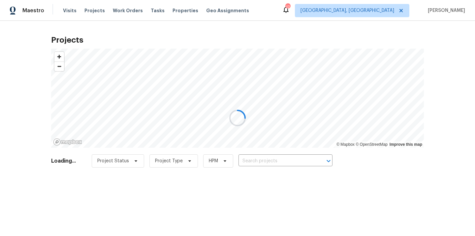
click at [279, 161] on div at bounding box center [237, 118] width 475 height 236
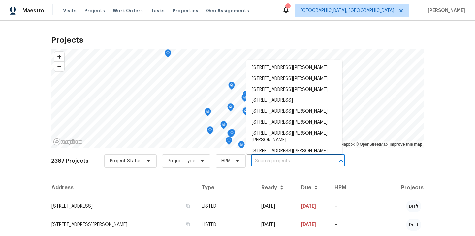
click at [279, 161] on input "text" at bounding box center [289, 161] width 76 height 10
paste input "1068 Rutherglen Dr, Columbus, OH 43235"
type input "1068 Rutherglen Dr, Columbus, OH 43235"
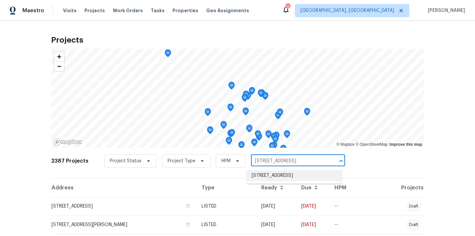
click at [277, 171] on li "1068 Rutherglen Dr, Columbus, OH 43235" at bounding box center [294, 175] width 96 height 11
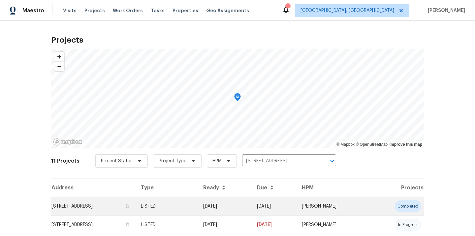
click at [247, 207] on td "[DATE]" at bounding box center [225, 206] width 54 height 18
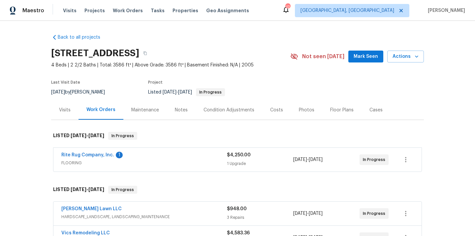
click at [139, 50] on h2 "1068 Rutherglen Dr, Columbus, OH 43235" at bounding box center [95, 53] width 88 height 7
click at [139, 51] on h2 "1068 Rutherglen Dr, Columbus, OH 43235" at bounding box center [95, 53] width 88 height 7
copy h2 "43235"
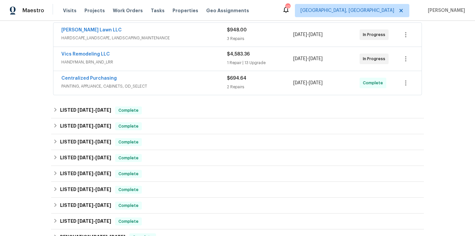
scroll to position [289, 0]
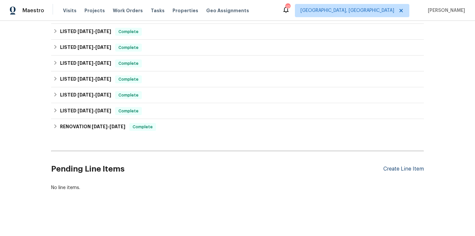
click at [396, 168] on div "Create Line Item" at bounding box center [403, 169] width 41 height 6
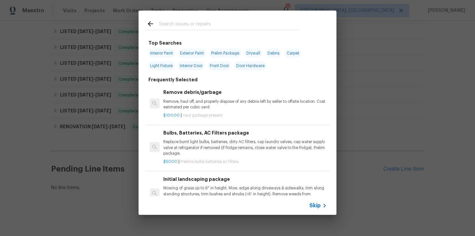
click at [225, 25] on input "text" at bounding box center [229, 25] width 140 height 10
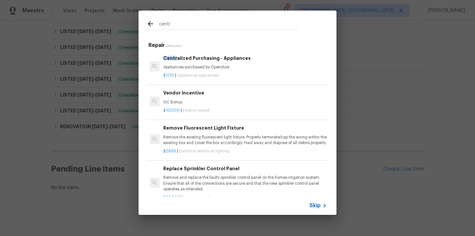
type input "centr"
click at [210, 61] on h6 "Centr alized Purchasing - Appliances" at bounding box center [245, 57] width 164 height 7
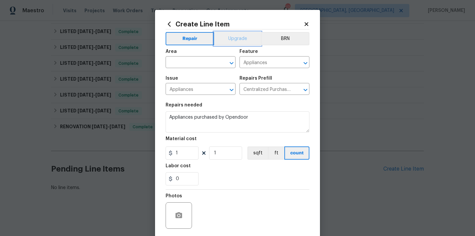
click at [244, 39] on button "Upgrade" at bounding box center [237, 38] width 47 height 13
click at [205, 62] on input "text" at bounding box center [191, 63] width 51 height 10
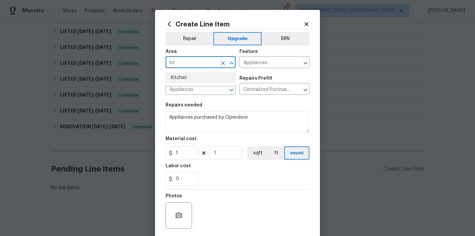
click at [195, 76] on li "Kitchen" at bounding box center [201, 77] width 70 height 11
type input "Kitchen"
click at [254, 106] on div "Repairs needed" at bounding box center [238, 107] width 144 height 9
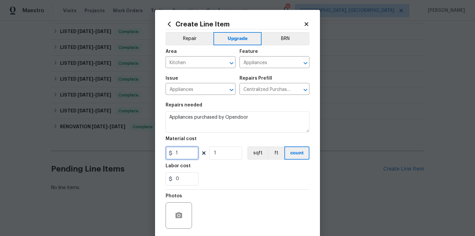
drag, startPoint x: 180, startPoint y: 152, endPoint x: 159, endPoint y: 150, distance: 21.5
click at [159, 150] on div "Create Line Item Repair Upgrade BRN Area Kitchen ​ Feature Appliances ​ Issue A…" at bounding box center [237, 142] width 165 height 264
paste input "479.51"
type input "1479.51"
click at [202, 171] on div "Labor cost" at bounding box center [238, 167] width 144 height 9
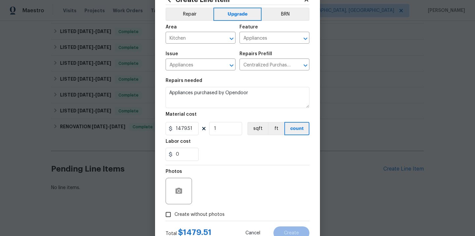
scroll to position [49, 0]
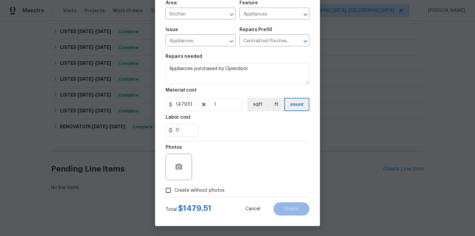
click at [191, 192] on span "Create without photos" at bounding box center [199, 190] width 50 height 7
click at [174, 192] on input "Create without photos" at bounding box center [168, 190] width 13 height 13
checkbox input "true"
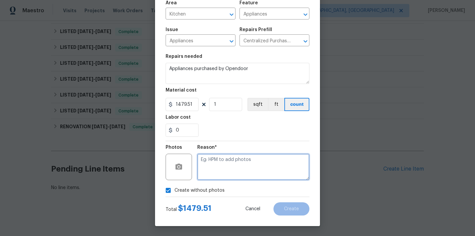
click at [213, 166] on textarea at bounding box center [253, 166] width 112 height 26
type textarea "N/A"
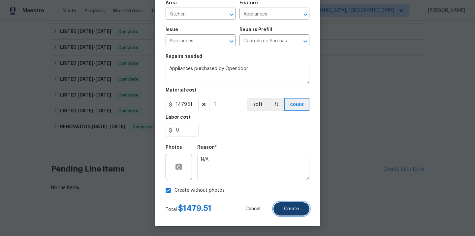
click at [286, 206] on span "Create" at bounding box center [291, 208] width 15 height 5
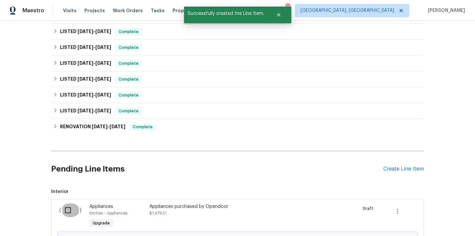
click at [72, 212] on input "checkbox" at bounding box center [70, 210] width 19 height 14
checkbox input "true"
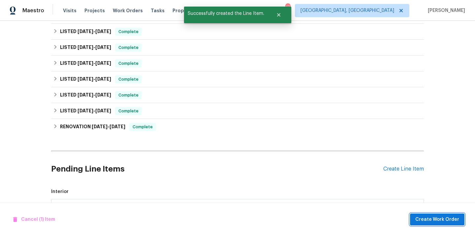
click at [425, 218] on span "Create Work Order" at bounding box center [437, 219] width 44 height 8
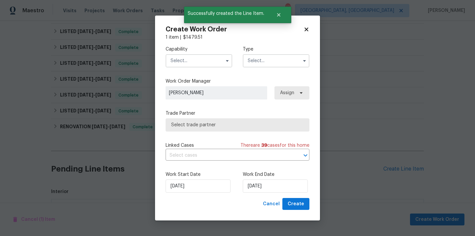
click at [205, 60] on input "text" at bounding box center [199, 60] width 67 height 13
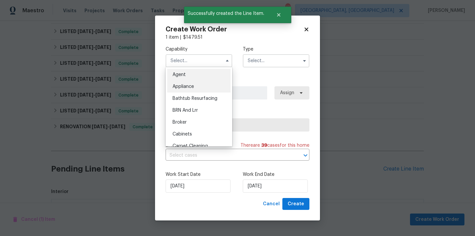
click at [197, 90] on div "Appliance" at bounding box center [198, 86] width 63 height 12
type input "Appliance"
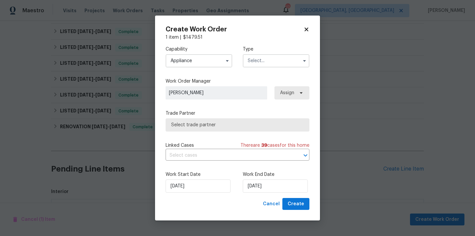
click at [271, 66] on input "text" at bounding box center [276, 60] width 67 height 13
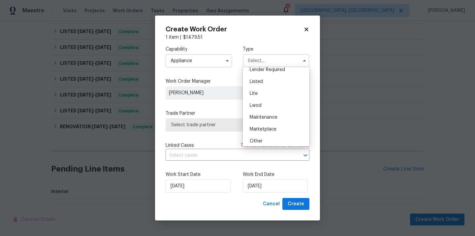
scroll to position [61, 0]
click at [266, 86] on div "Listed" at bounding box center [275, 85] width 63 height 12
type input "Listed"
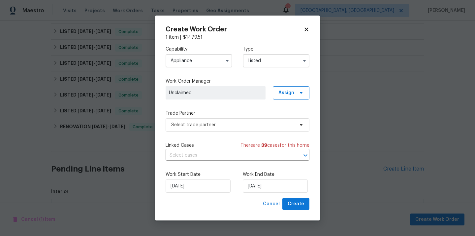
scroll to position [0, 0]
click at [288, 95] on span "Assign" at bounding box center [286, 92] width 16 height 7
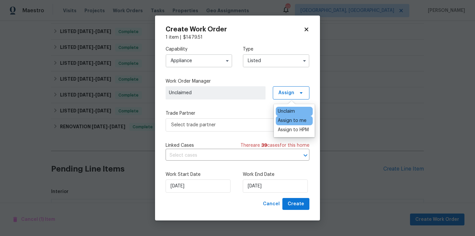
click at [283, 119] on div "Assign to me" at bounding box center [292, 120] width 29 height 7
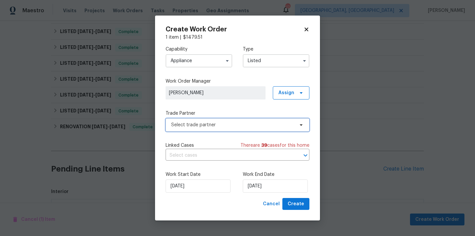
click at [229, 120] on span "Select trade partner" at bounding box center [238, 124] width 144 height 13
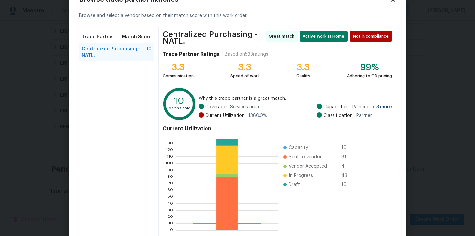
scroll to position [58, 0]
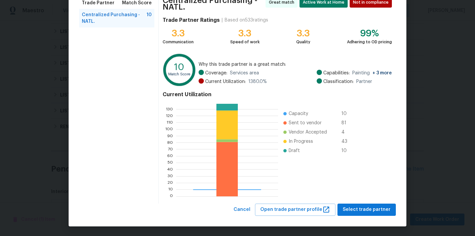
click at [375, 217] on div "Browse trade partner matches Browse and select a vendor based on their match sc…" at bounding box center [238, 89] width 338 height 274
click at [375, 210] on span "Select trade partner" at bounding box center [367, 209] width 48 height 8
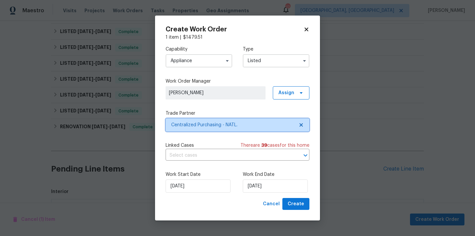
scroll to position [0, 0]
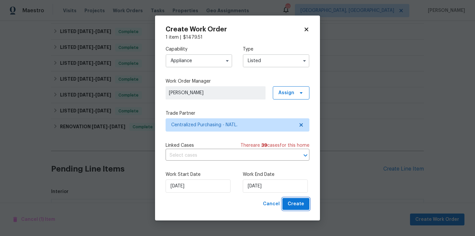
click at [298, 199] on button "Create" at bounding box center [295, 204] width 27 height 12
checkbox input "false"
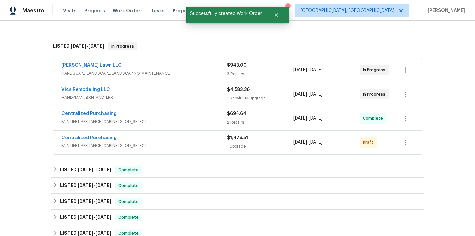
scroll to position [121, 0]
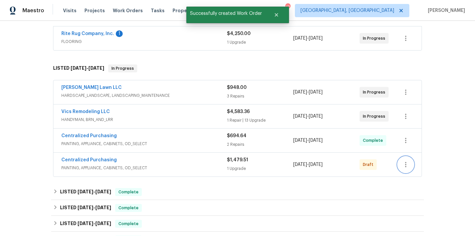
click at [404, 166] on icon "button" at bounding box center [406, 164] width 8 height 8
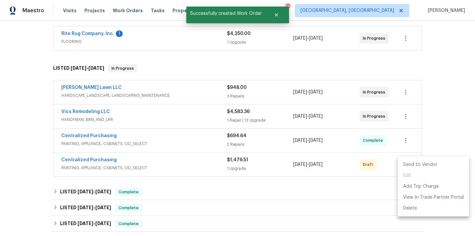
click at [412, 166] on li "Send to Vendor" at bounding box center [433, 164] width 71 height 11
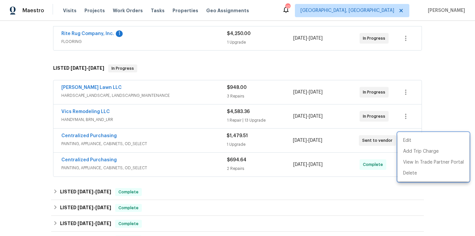
click at [111, 139] on div at bounding box center [237, 118] width 475 height 236
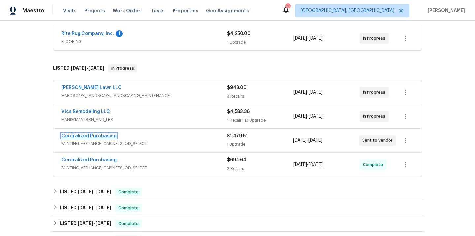
click at [96, 136] on link "Centralized Purchasing" at bounding box center [88, 135] width 55 height 5
